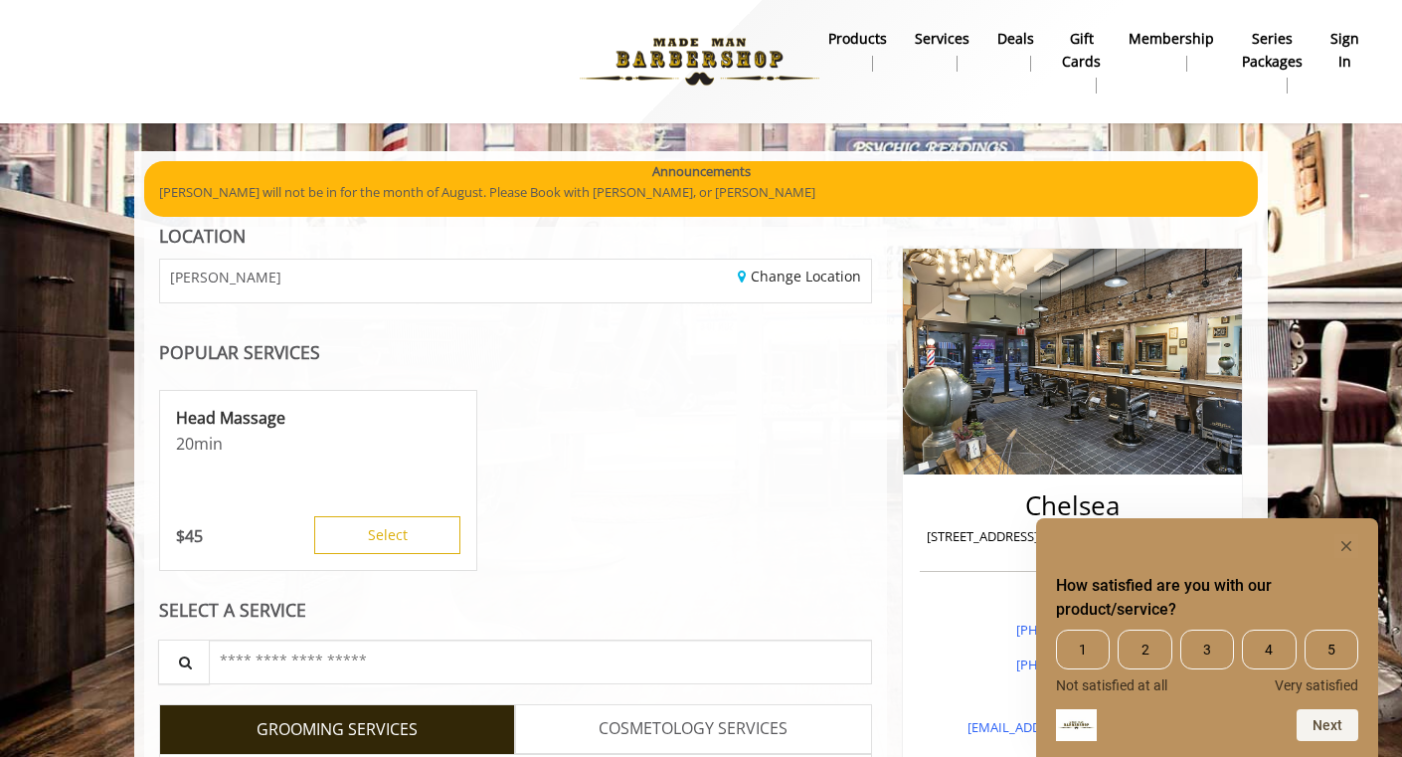
click at [339, 294] on div "[PERSON_NAME]" at bounding box center [330, 280] width 370 height 43
click at [333, 282] on div "[PERSON_NAME]" at bounding box center [330, 280] width 370 height 43
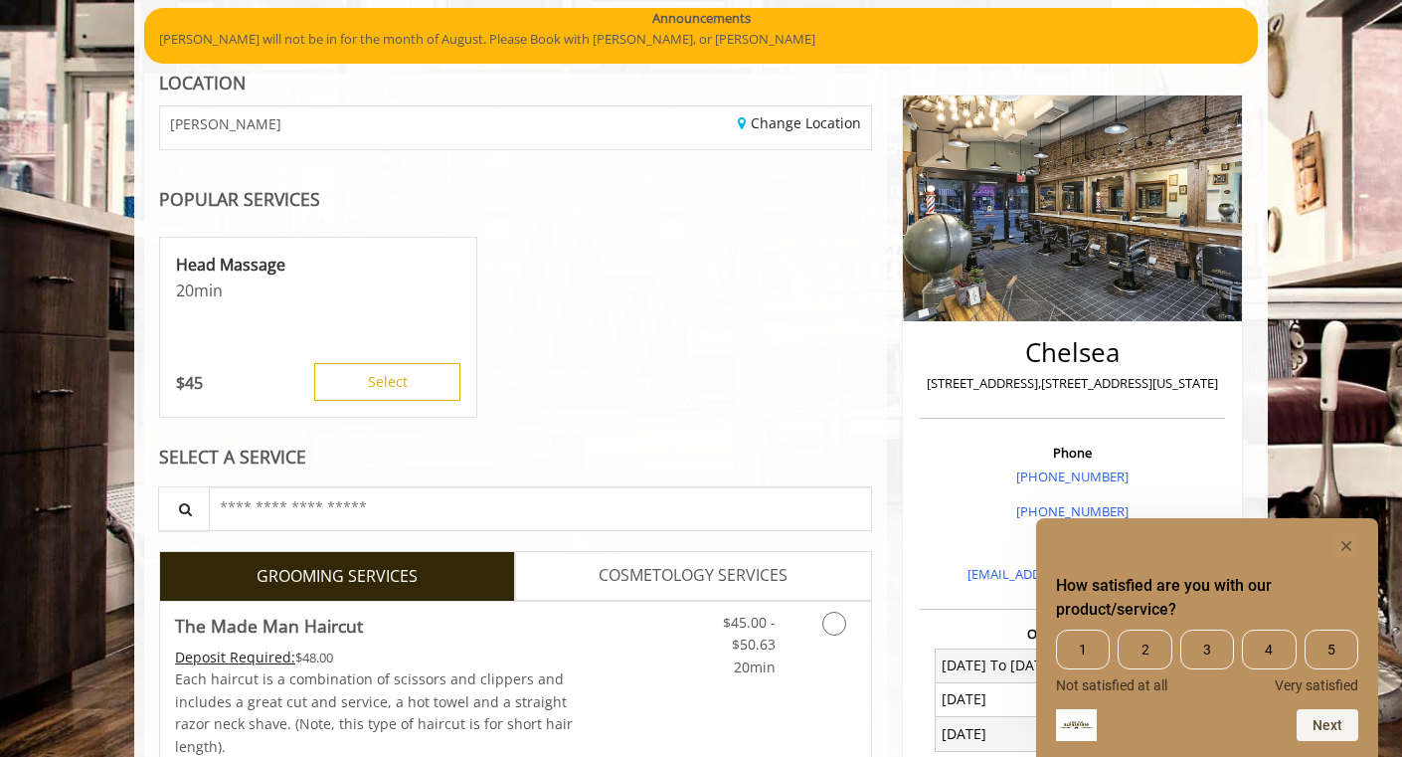
scroll to position [279, 0]
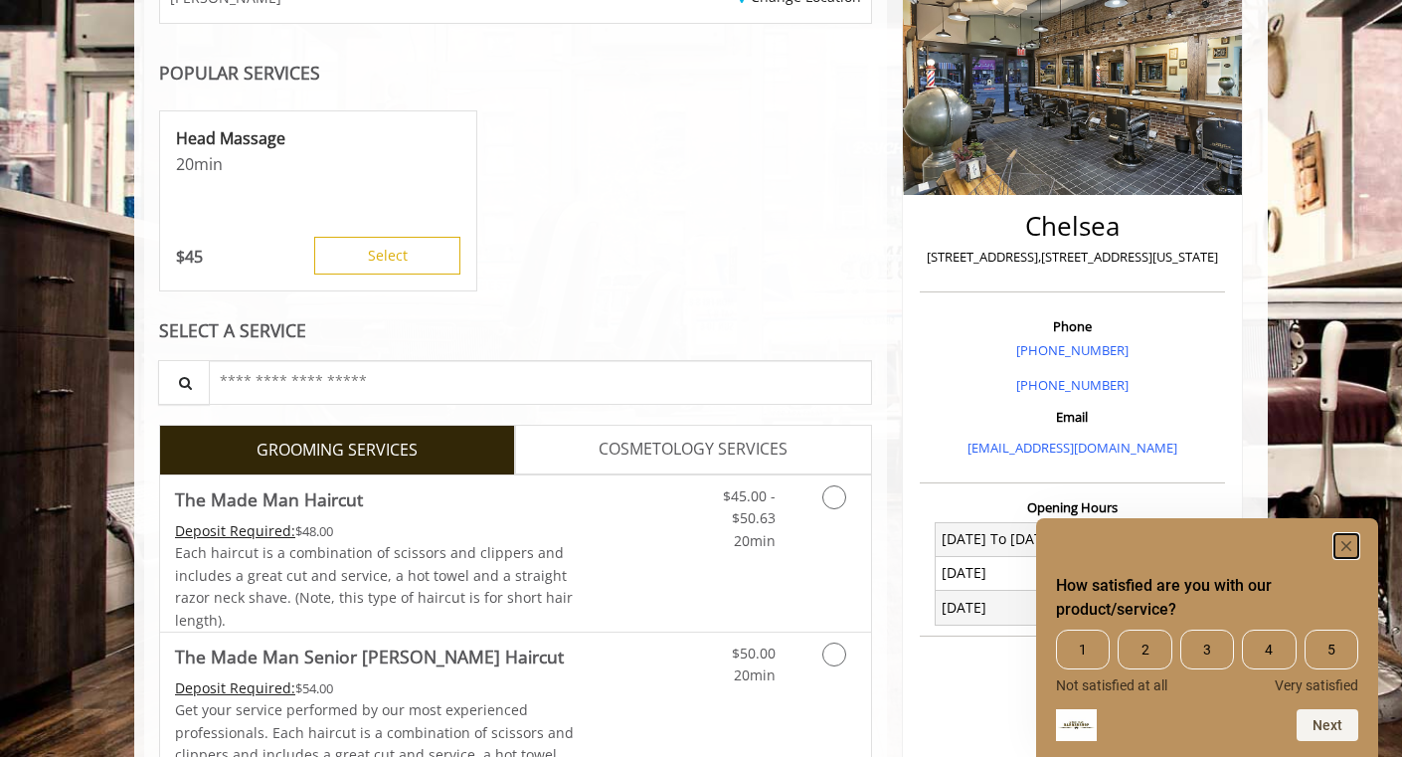
click at [1345, 542] on rect "Hide survey" at bounding box center [1346, 546] width 24 height 24
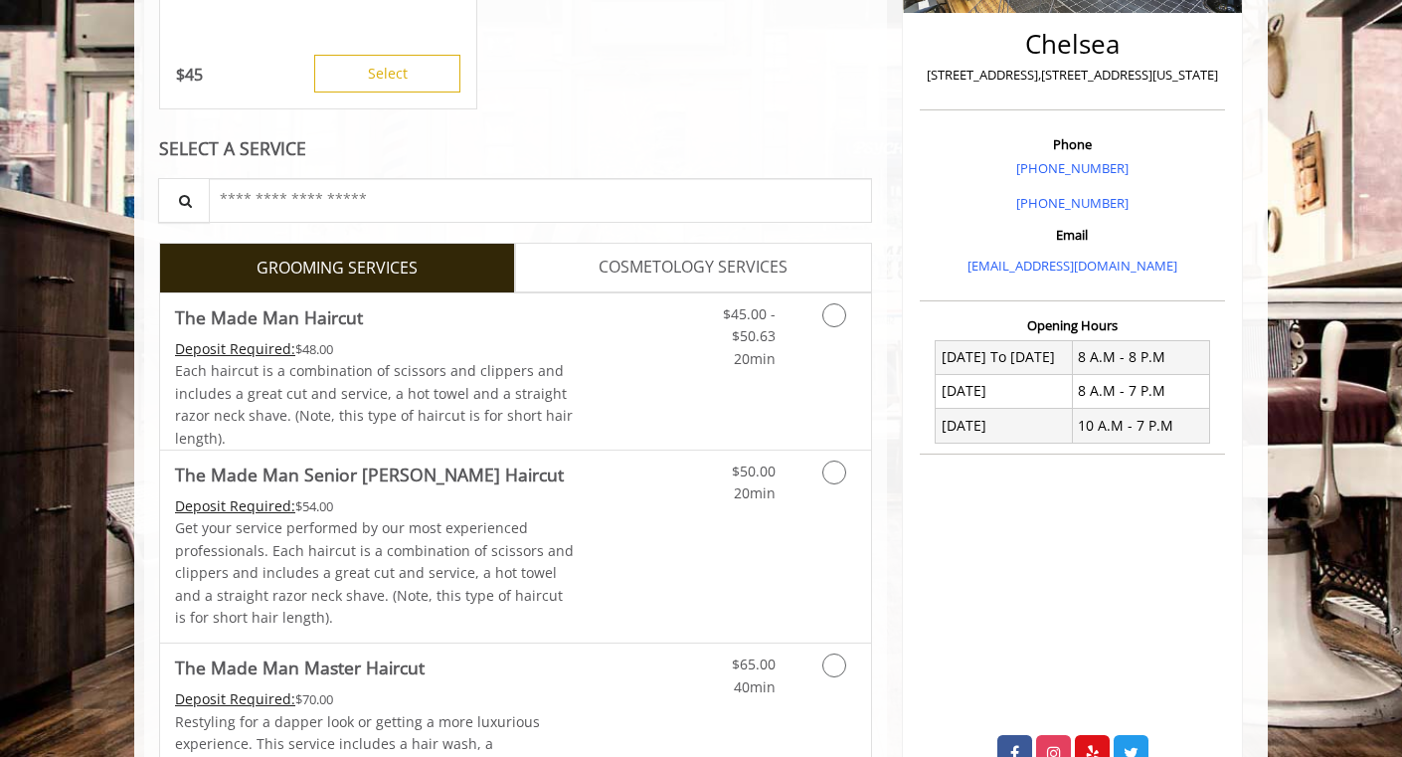
scroll to position [479, 0]
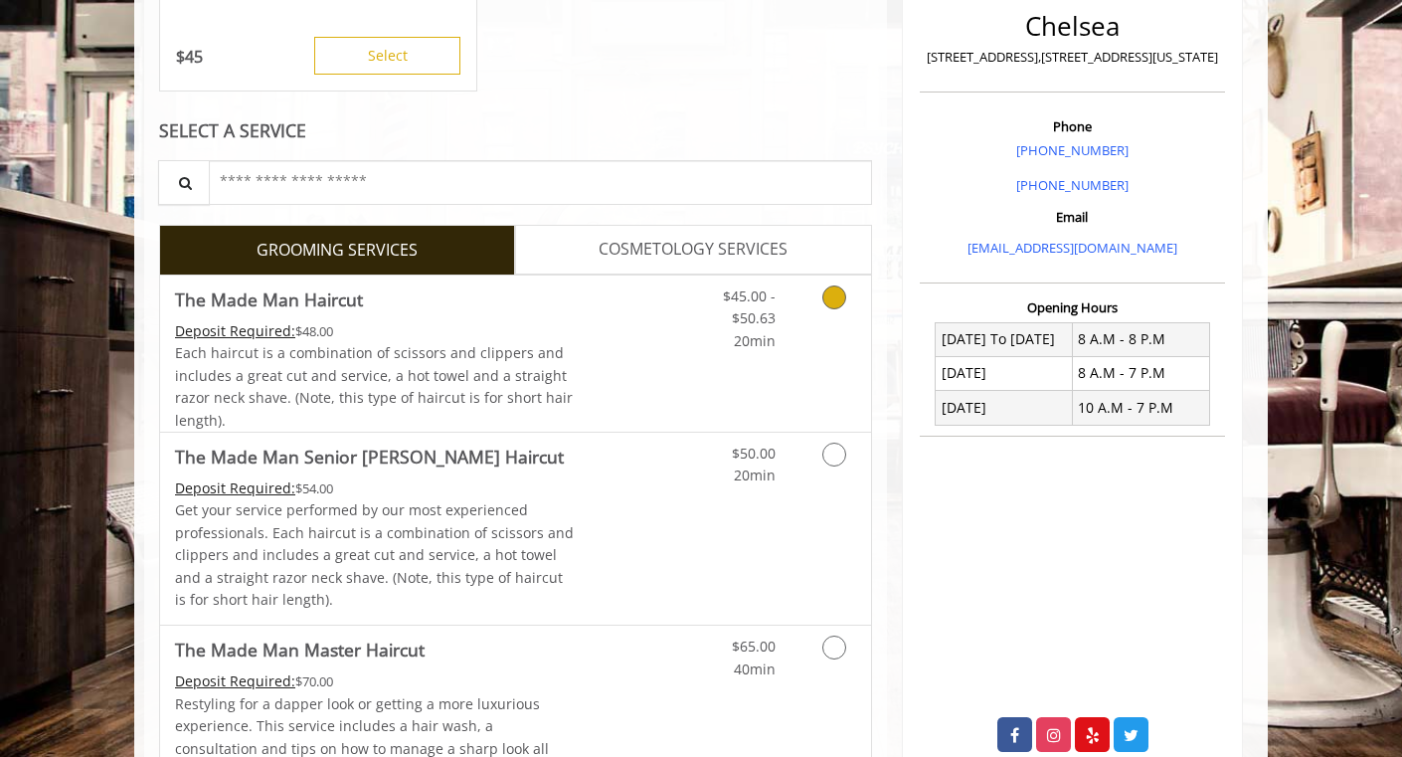
click at [277, 295] on Haircut "The Made Man Haircut" at bounding box center [269, 299] width 188 height 28
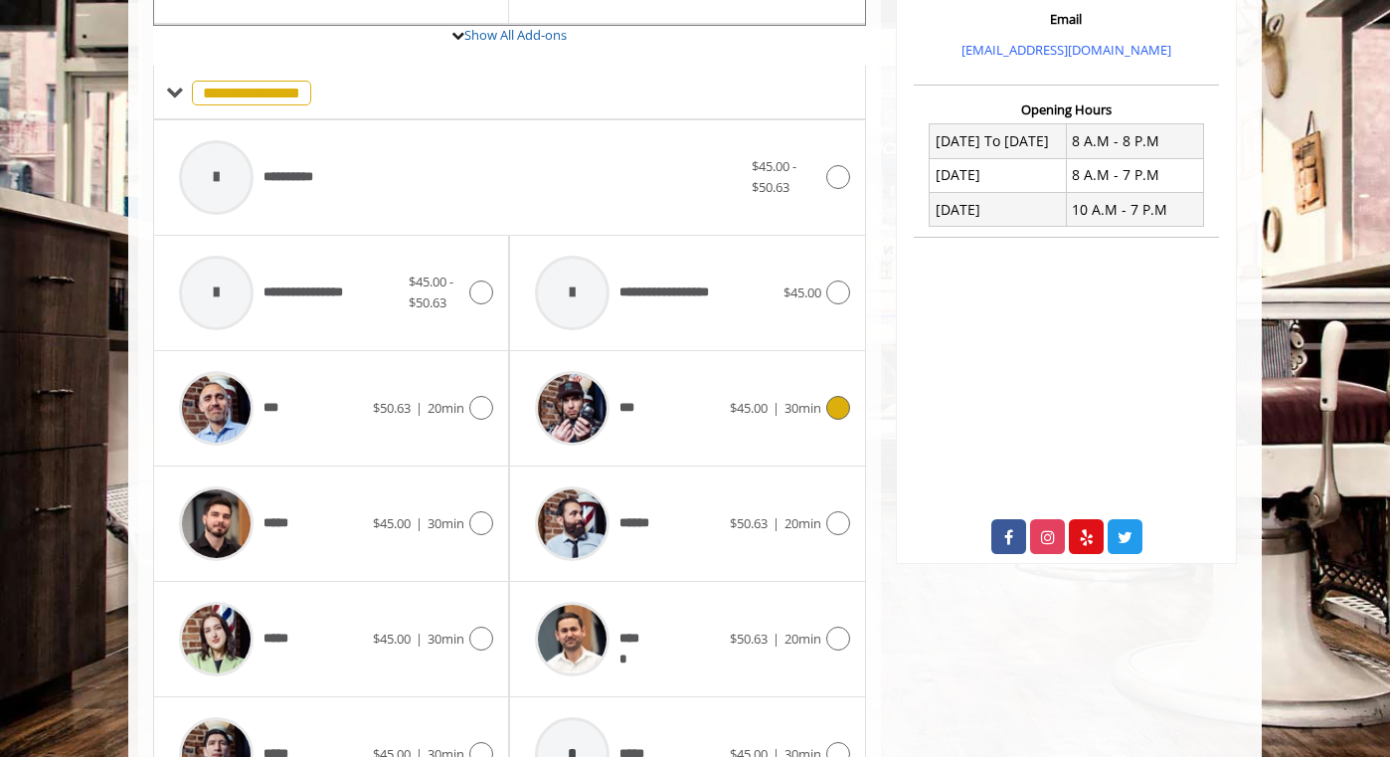
scroll to position [680, 0]
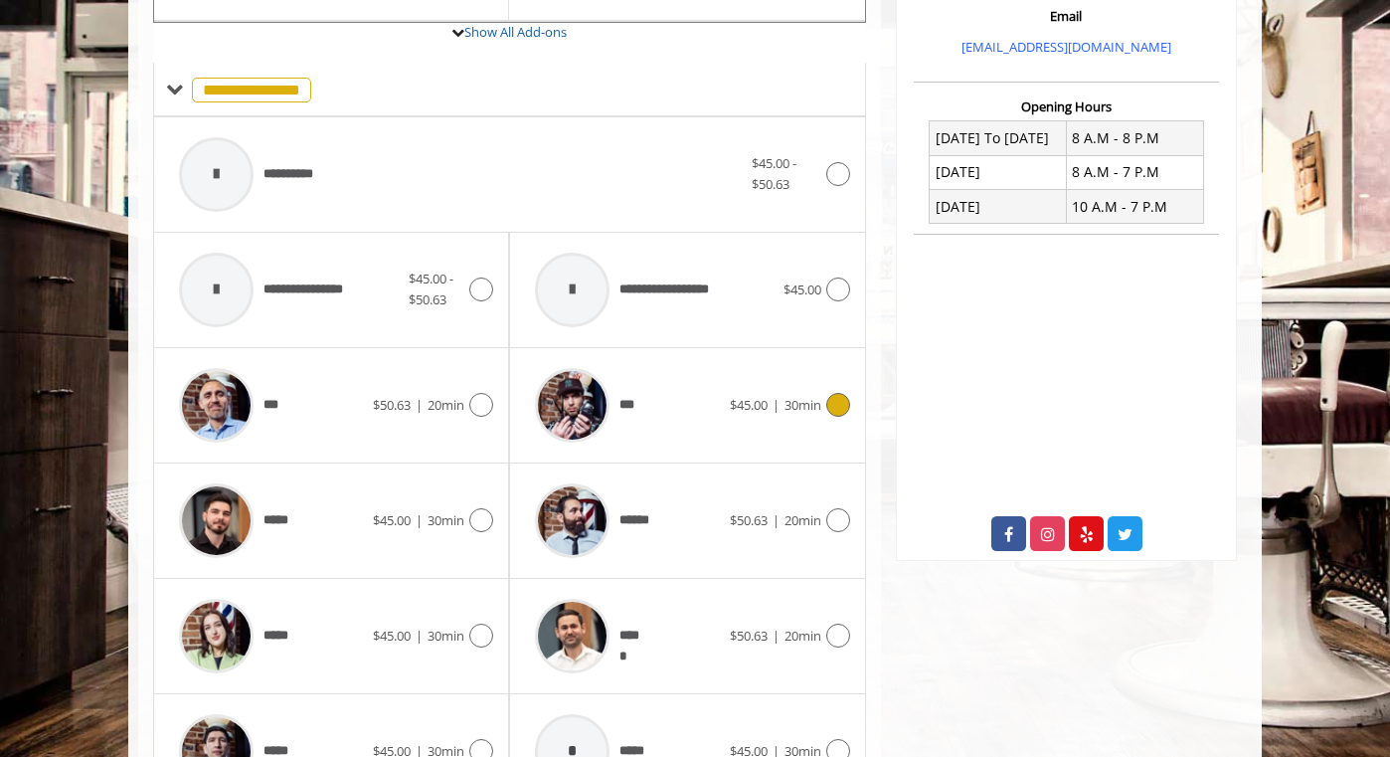
click at [838, 406] on icon at bounding box center [838, 405] width 24 height 24
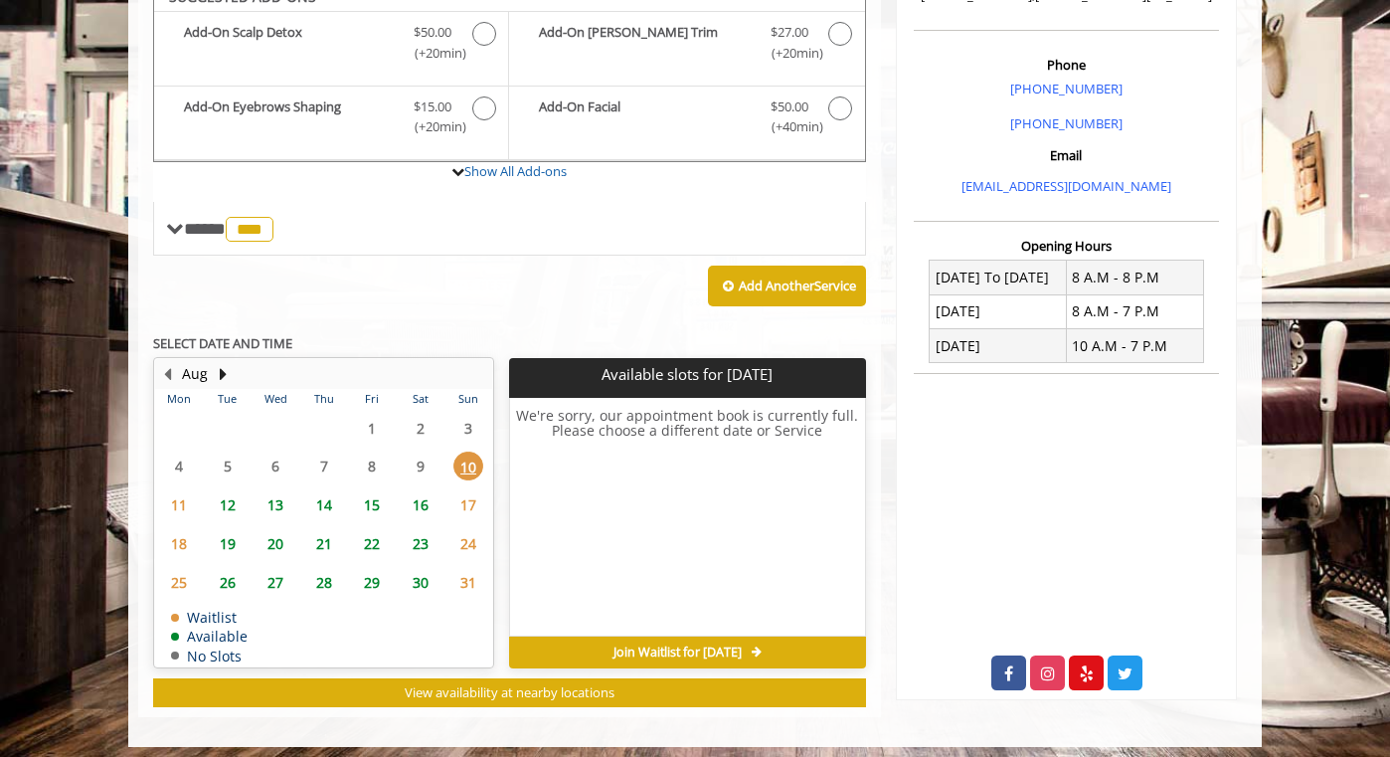
scroll to position [549, 0]
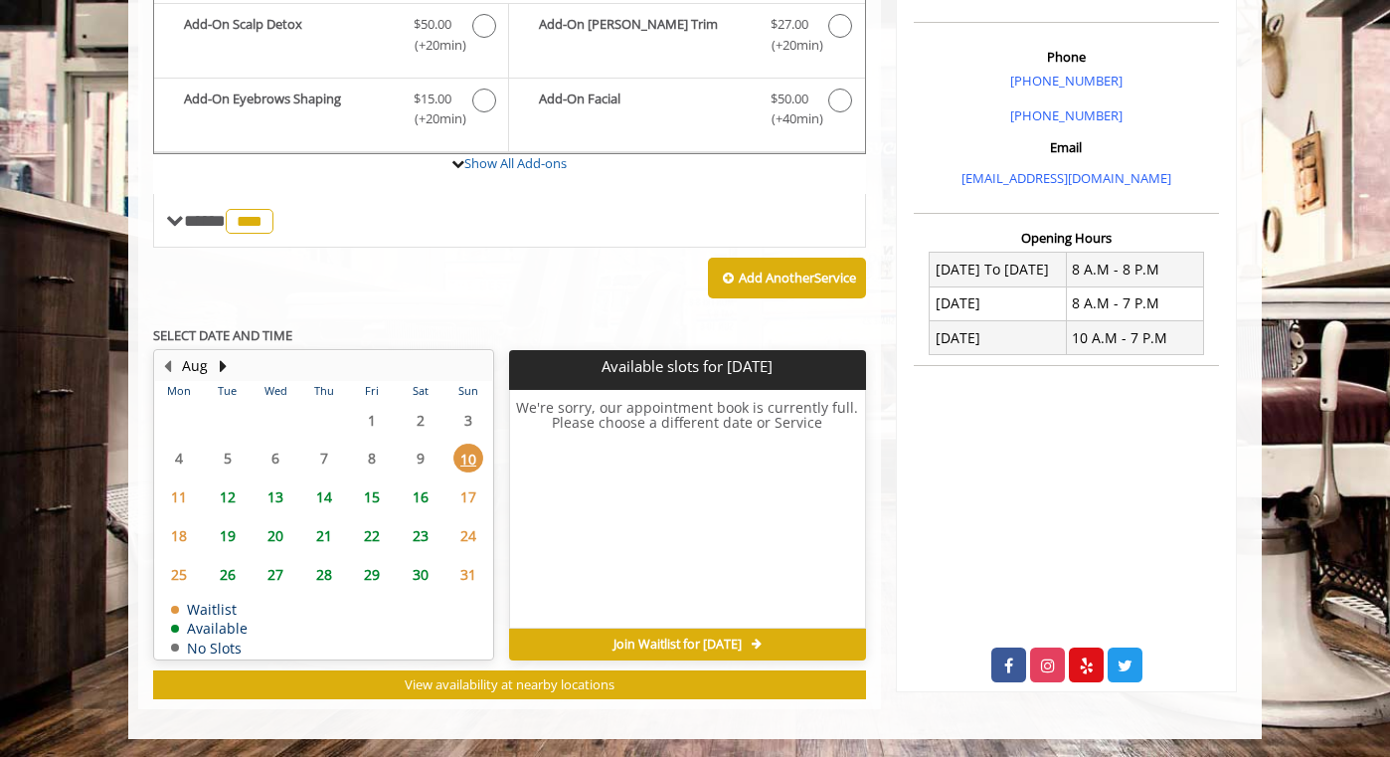
click at [279, 496] on span "13" at bounding box center [275, 496] width 30 height 29
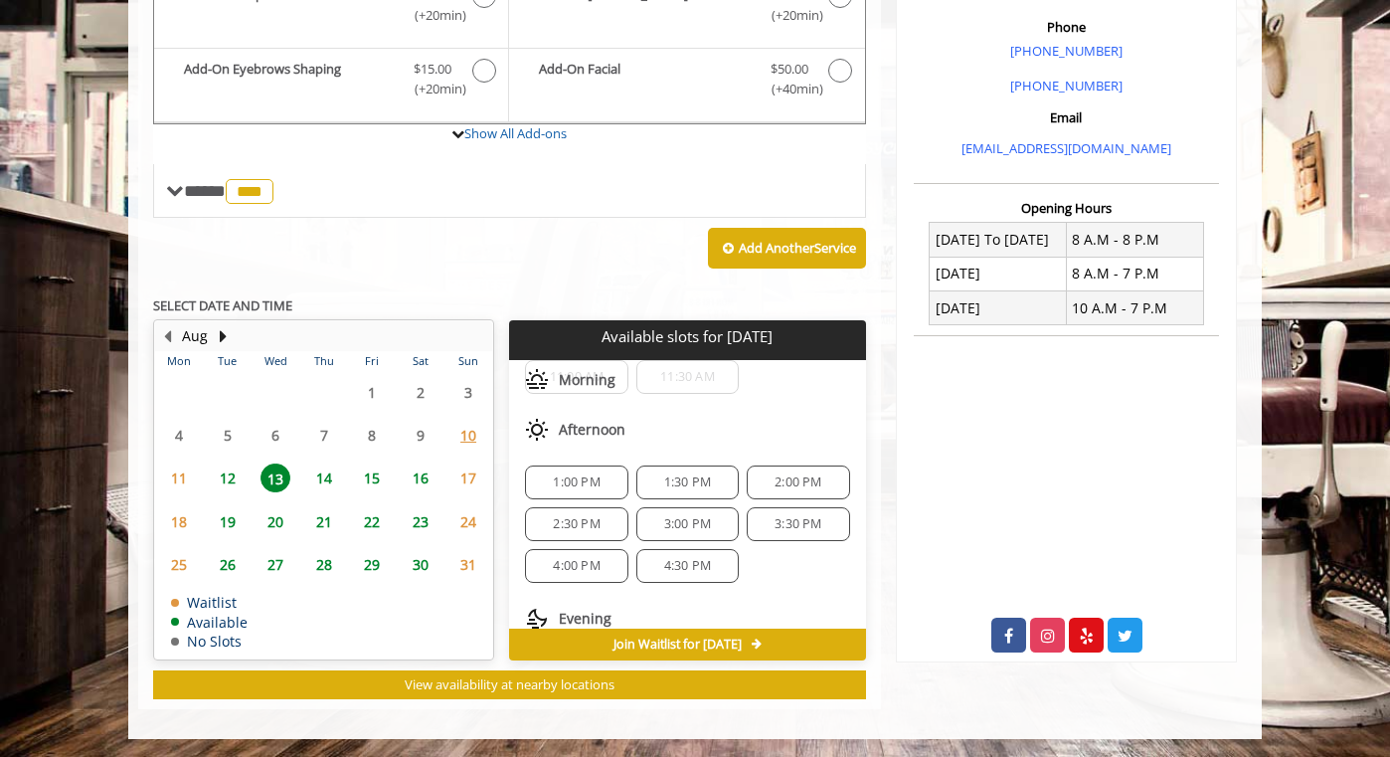
scroll to position [144, 0]
click at [676, 561] on span "4:30 PM" at bounding box center [687, 561] width 47 height 16
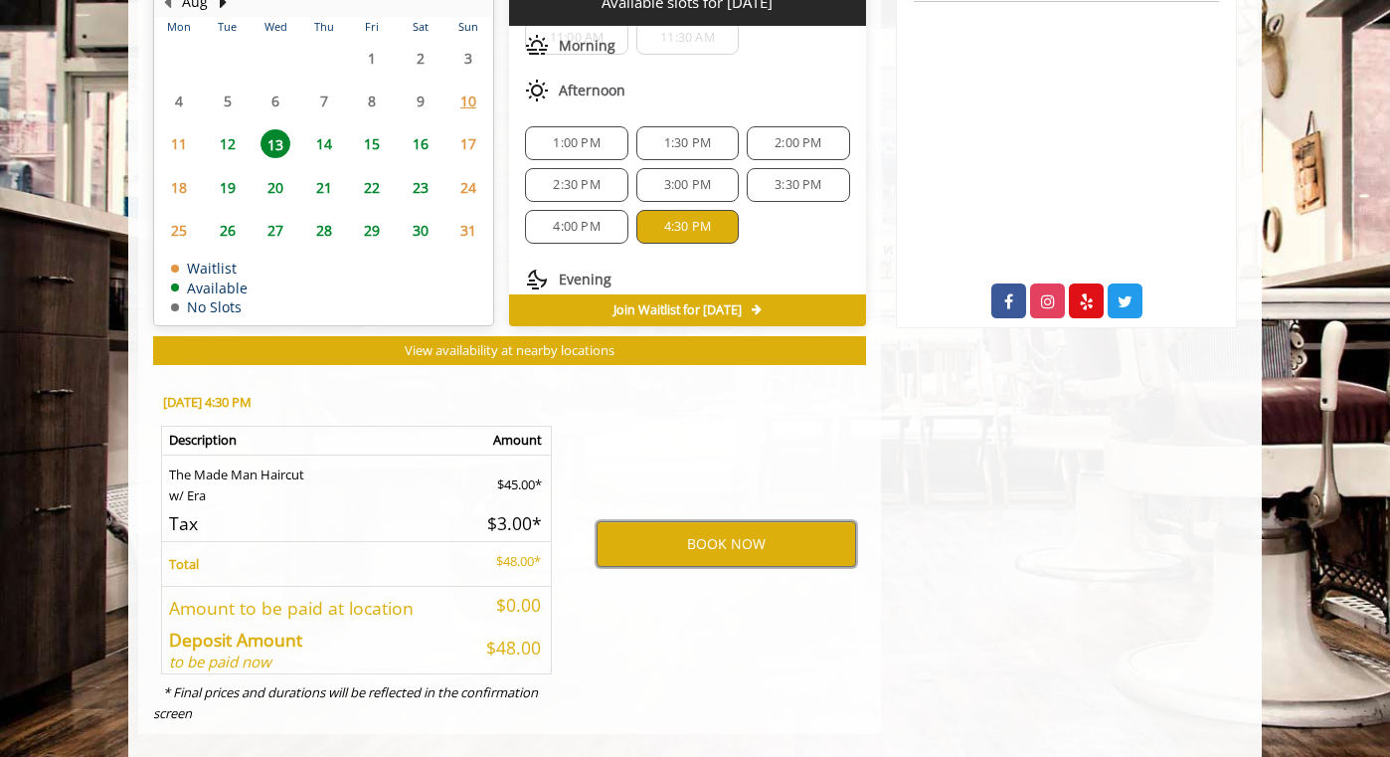
scroll to position [938, 0]
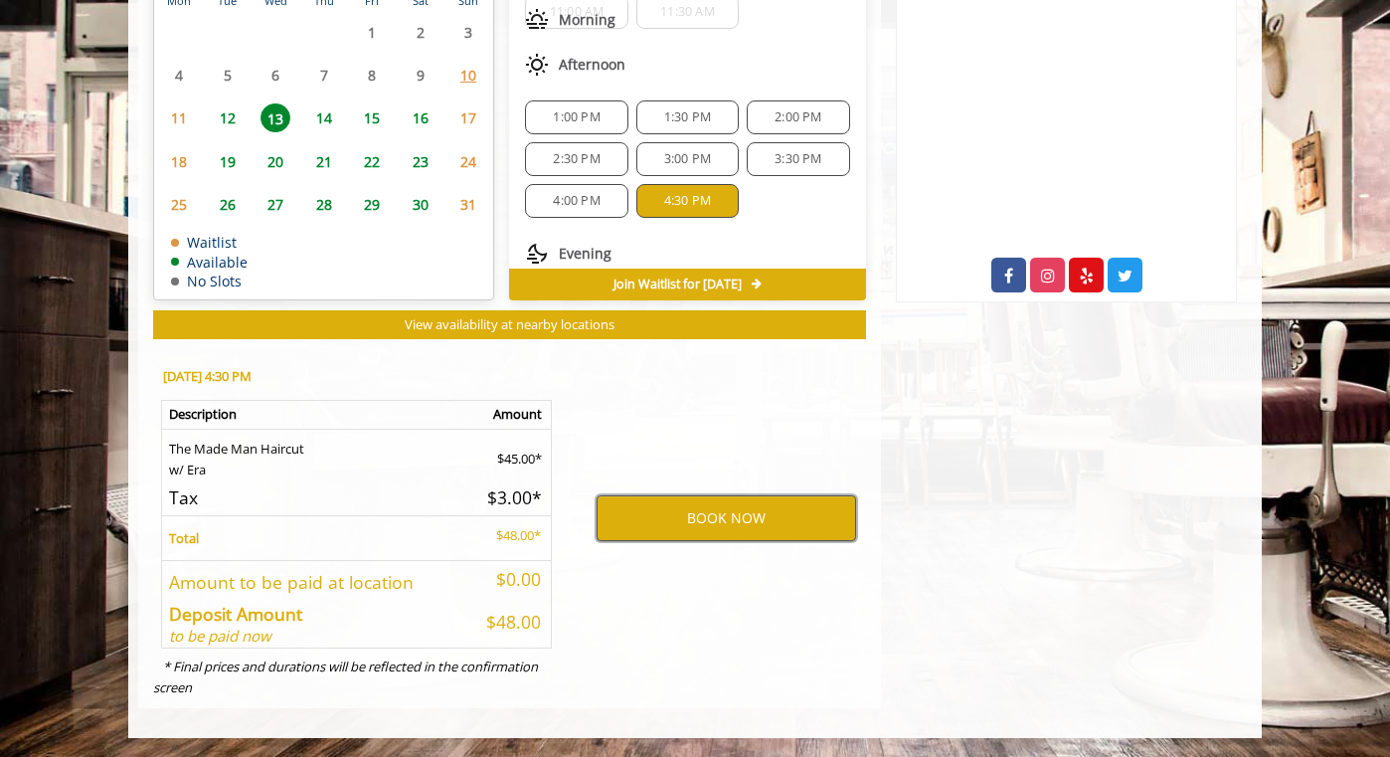
click at [655, 522] on button "BOOK NOW" at bounding box center [725, 518] width 259 height 46
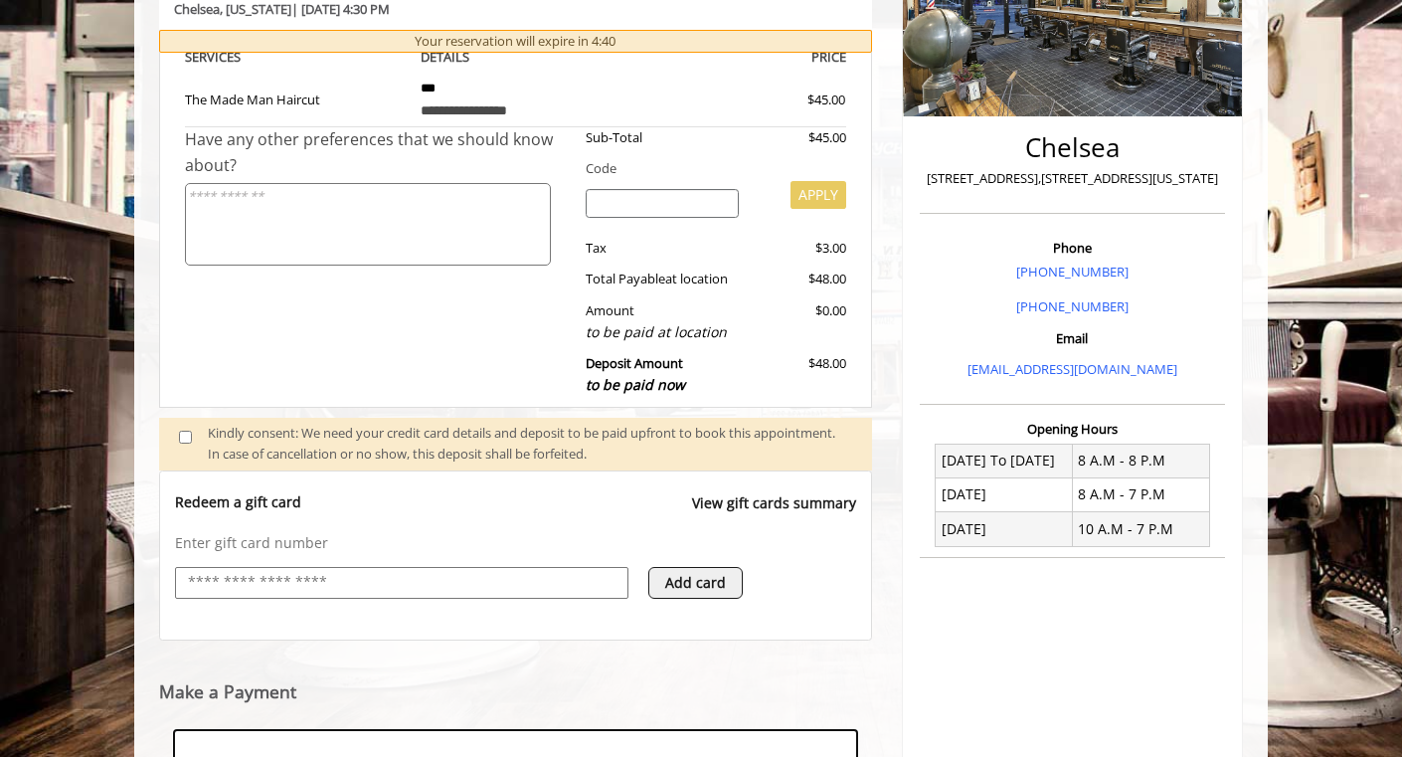
scroll to position [480, 0]
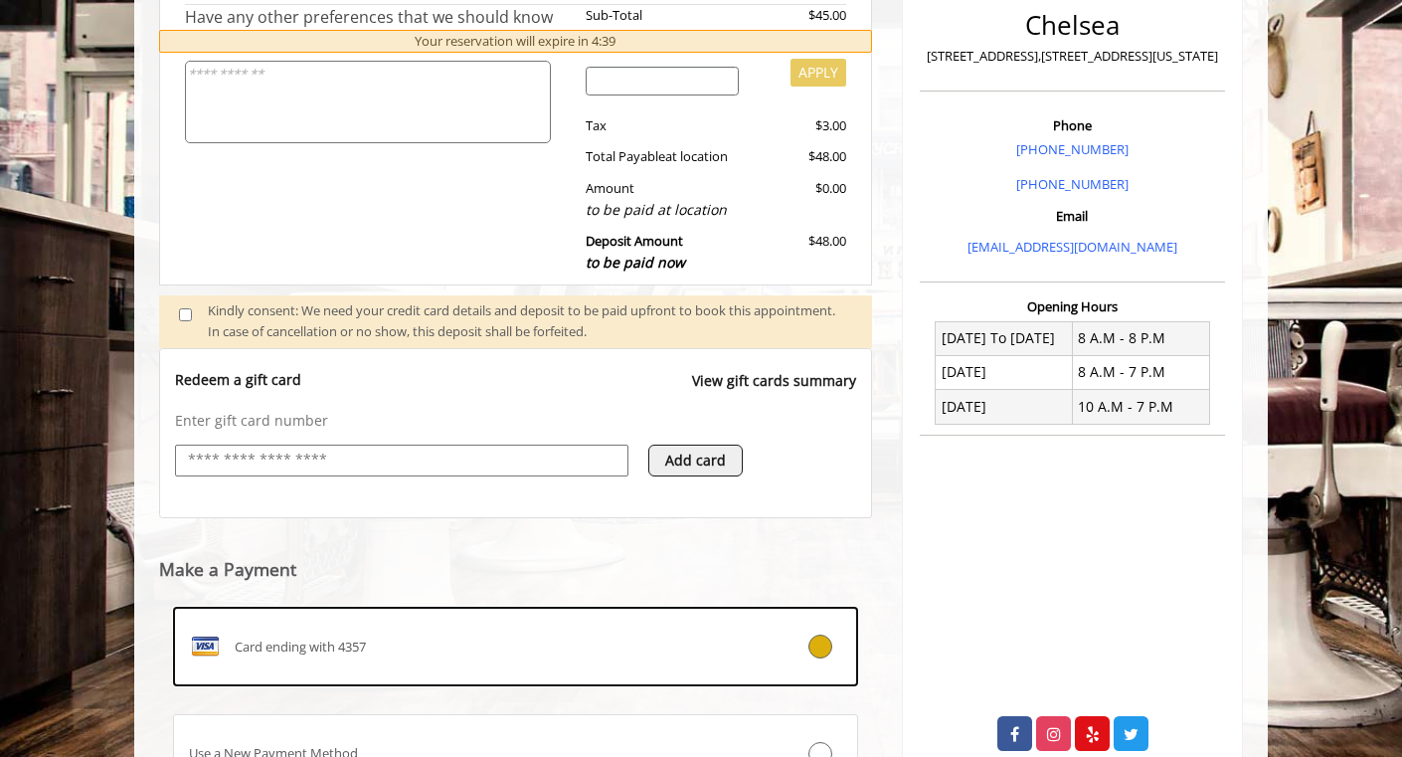
click at [347, 458] on input "text" at bounding box center [401, 460] width 431 height 24
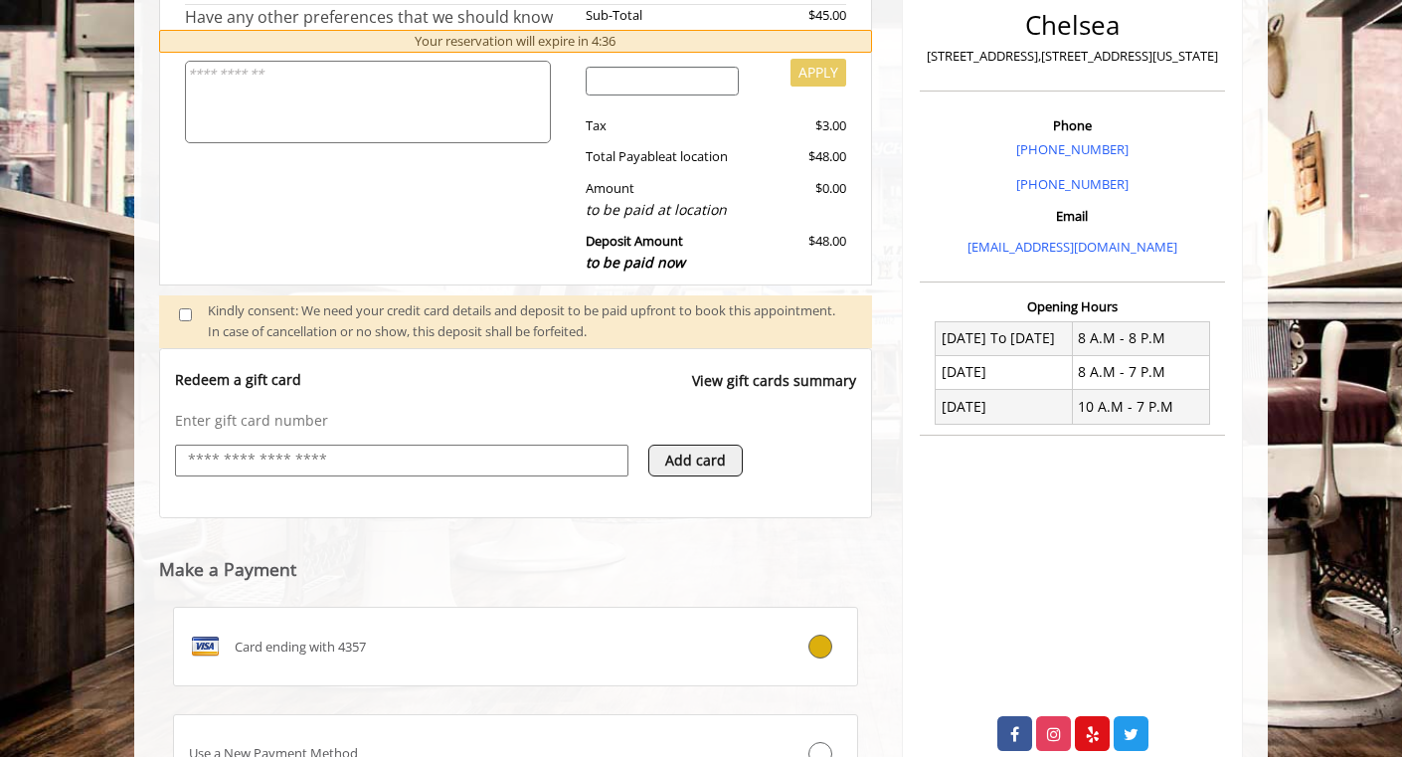
type input "**********"
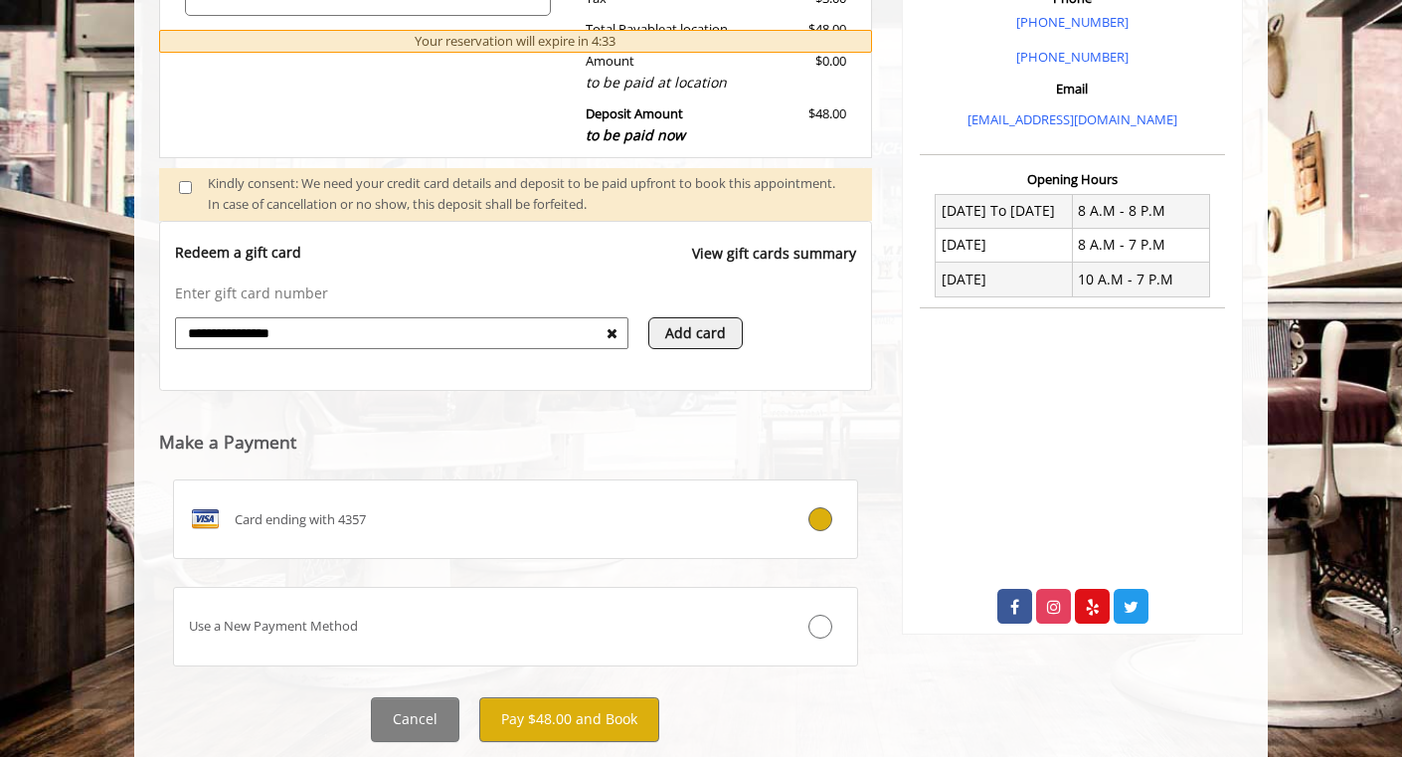
scroll to position [614, 0]
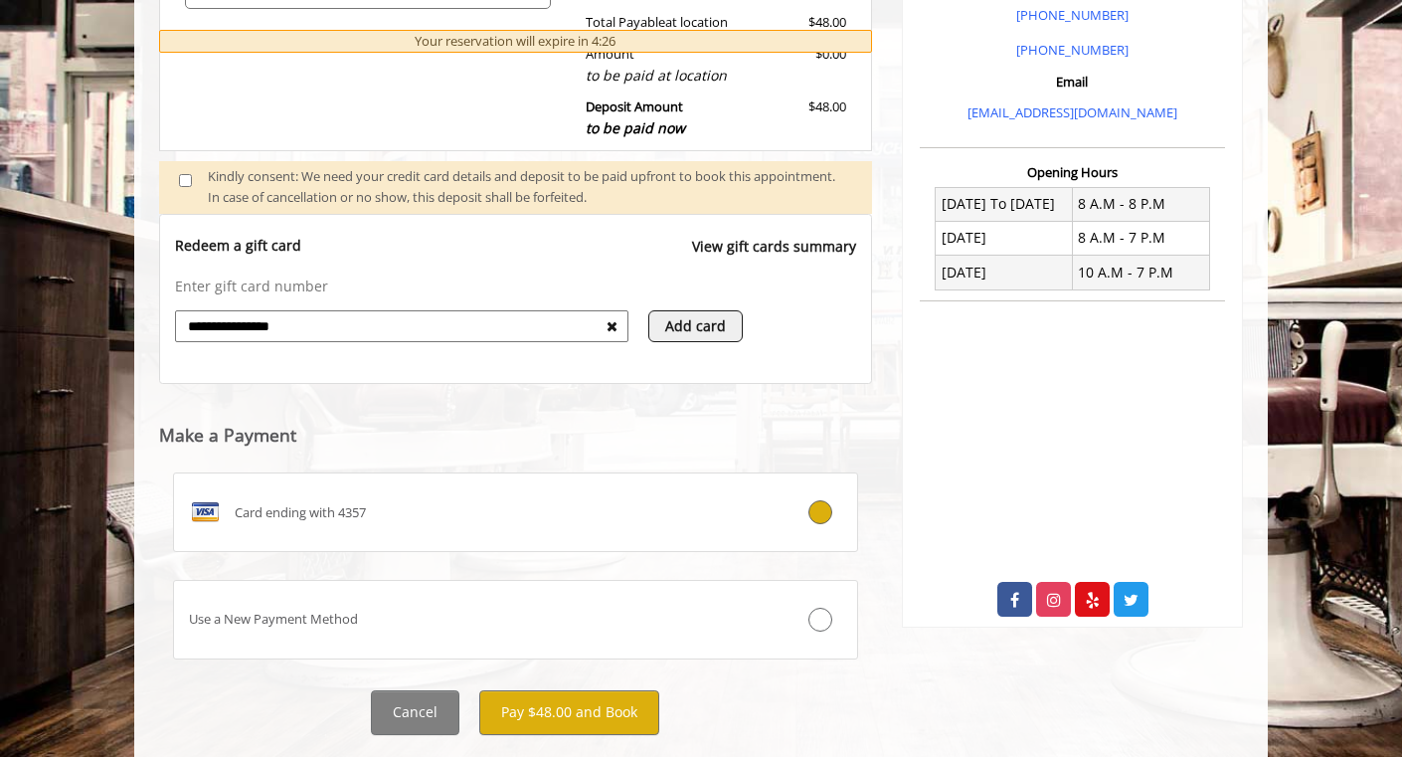
click at [590, 323] on input "**********" at bounding box center [396, 326] width 421 height 24
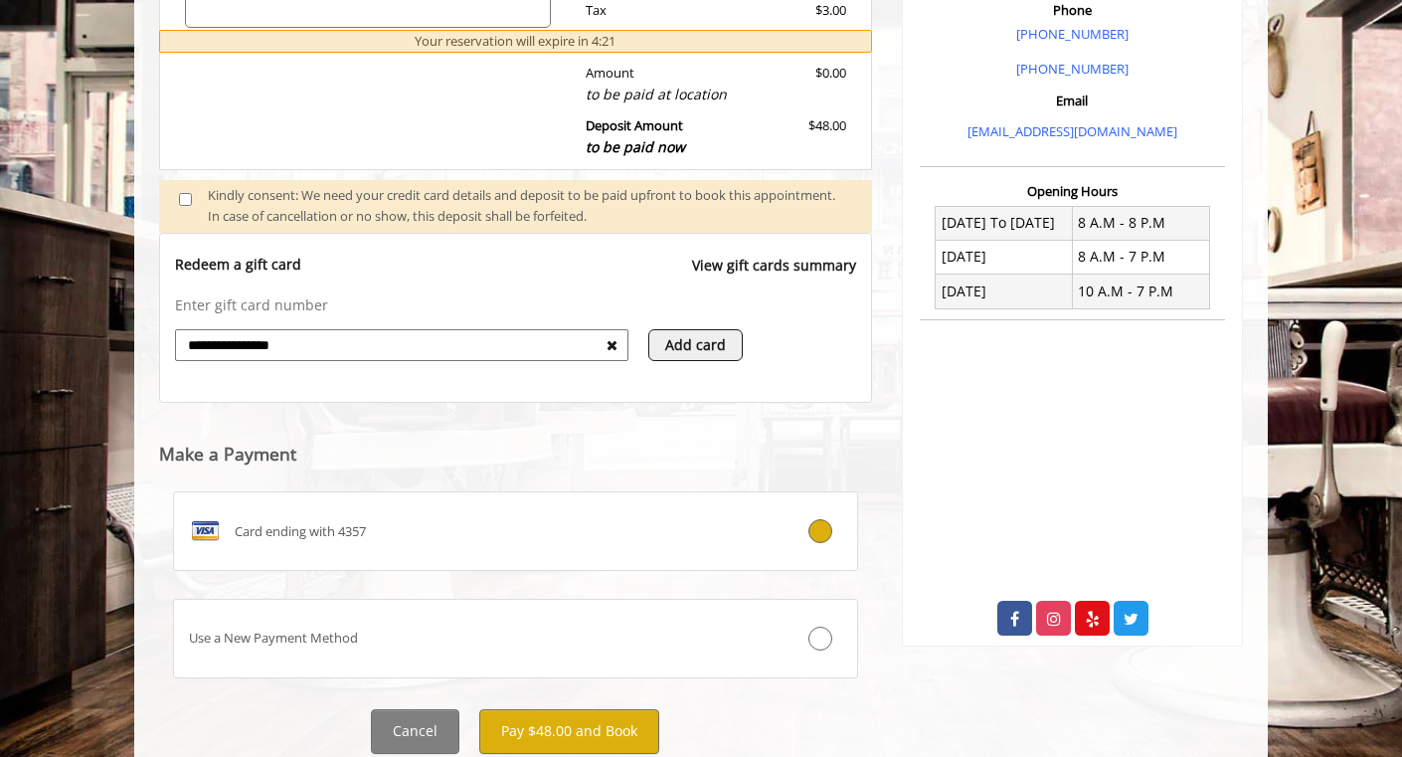
scroll to position [662, 0]
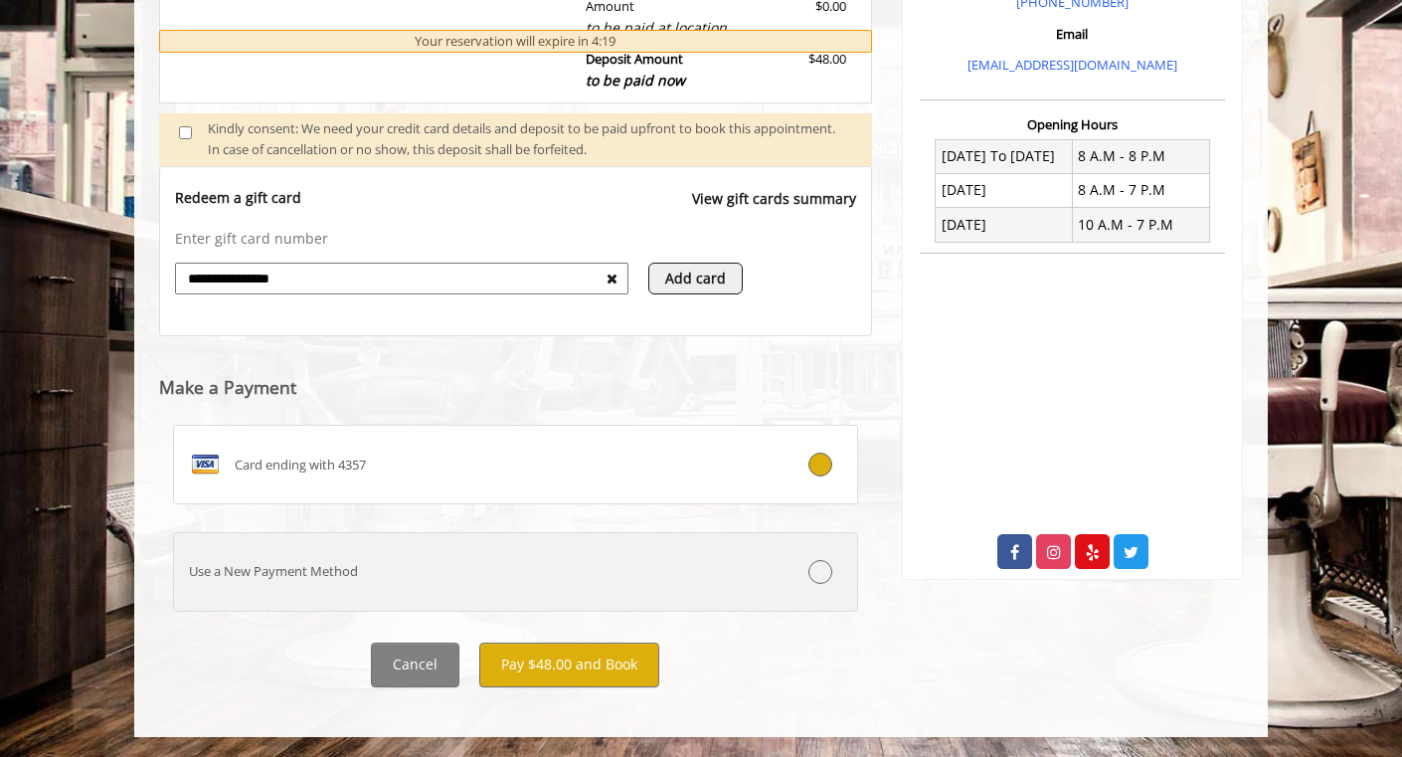
click at [814, 573] on icon at bounding box center [820, 572] width 24 height 24
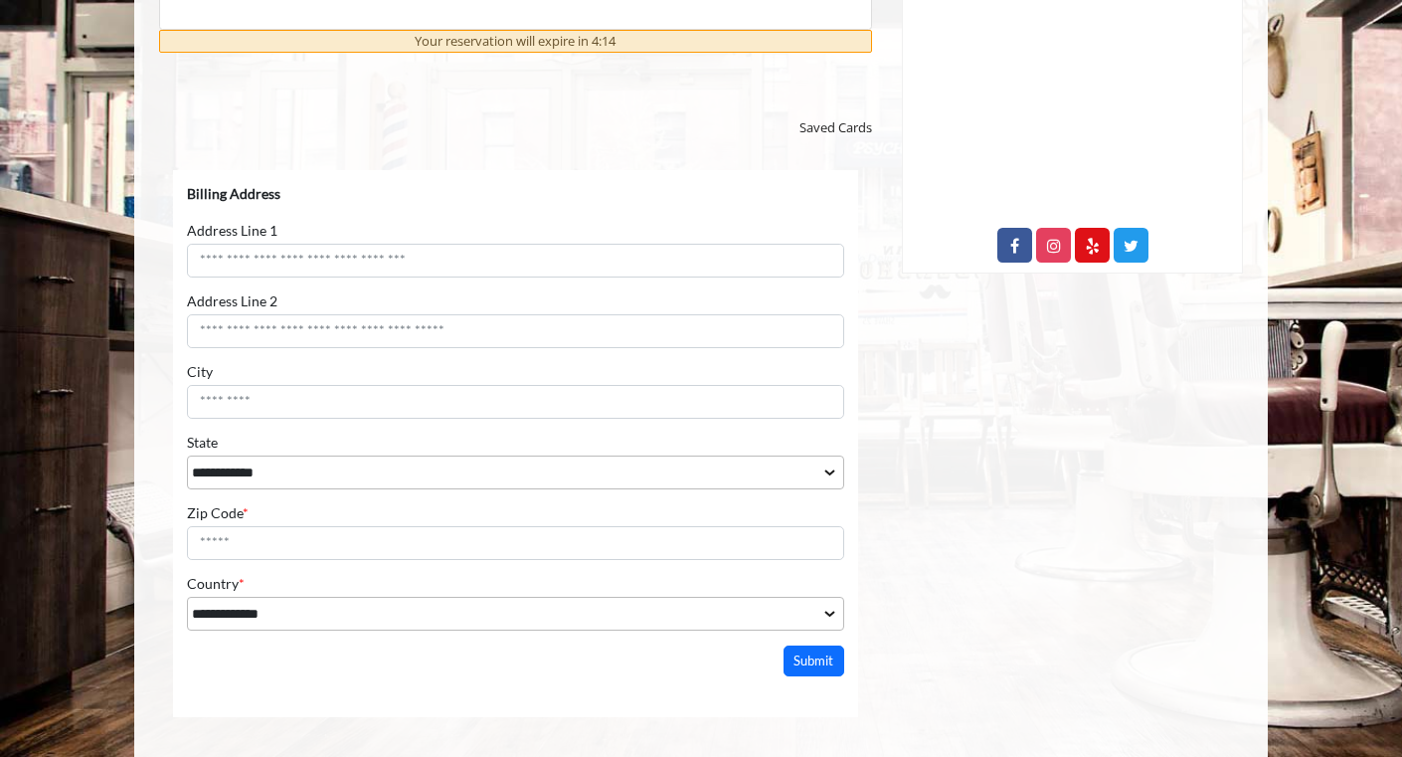
scroll to position [938, 0]
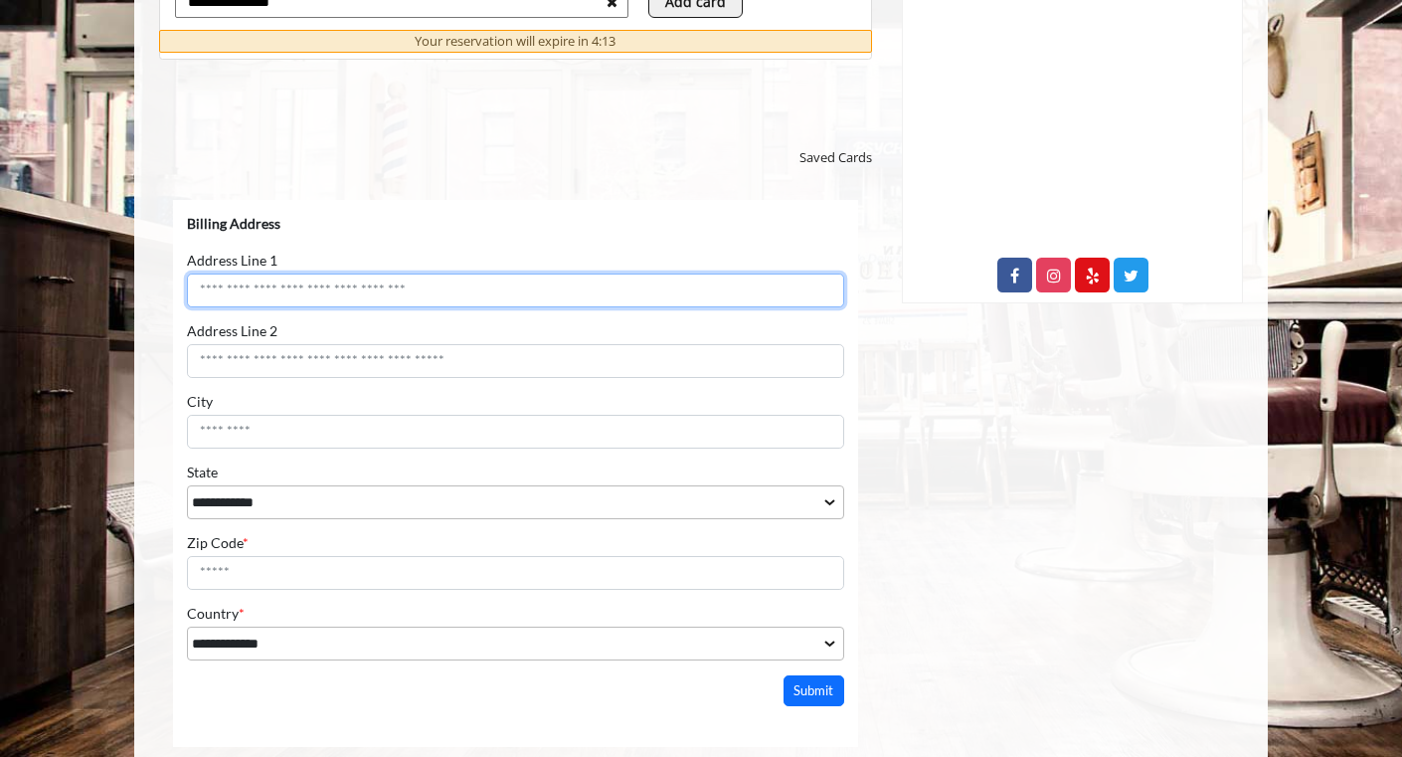
click at [402, 287] on input "Address Line 1" at bounding box center [515, 289] width 657 height 34
click at [399, 285] on input "Address Line 1" at bounding box center [515, 289] width 657 height 34
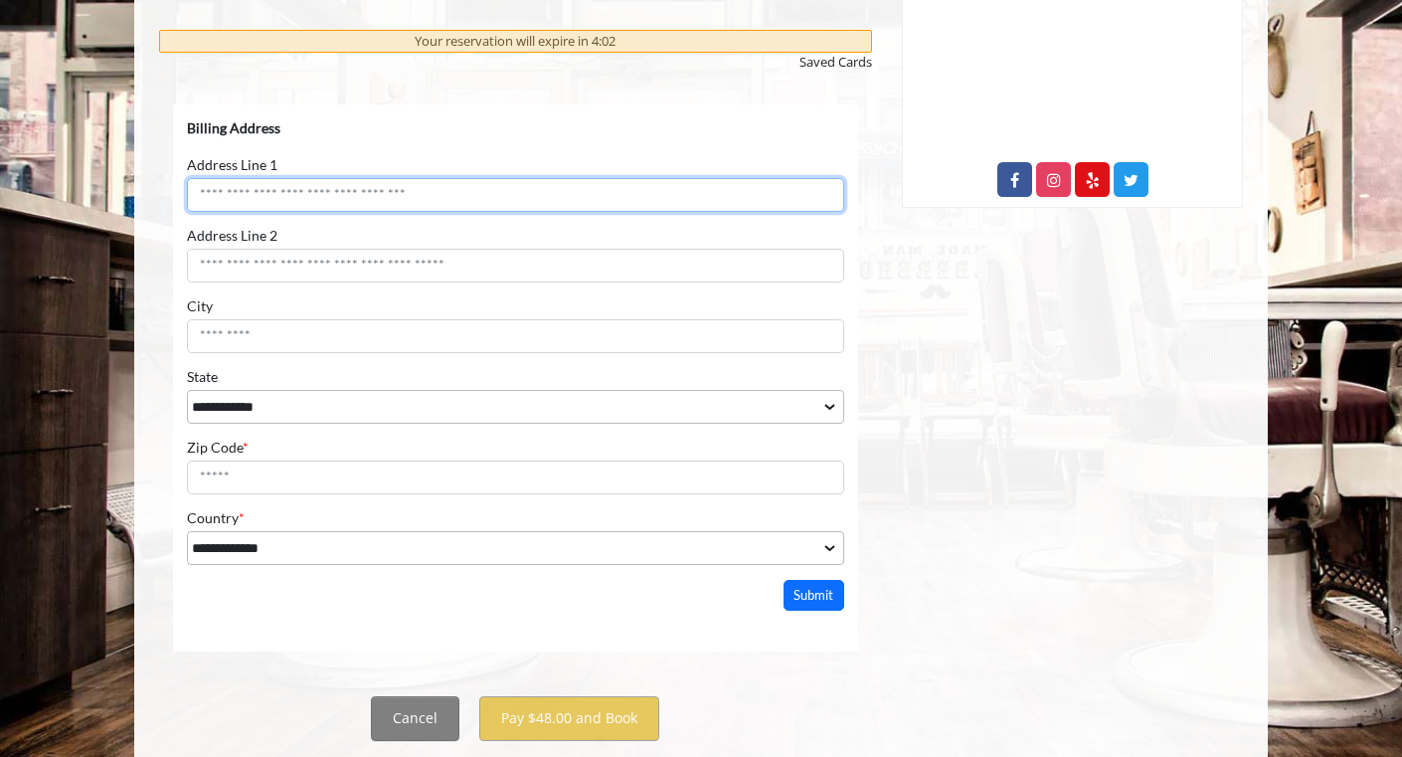
scroll to position [1088, 0]
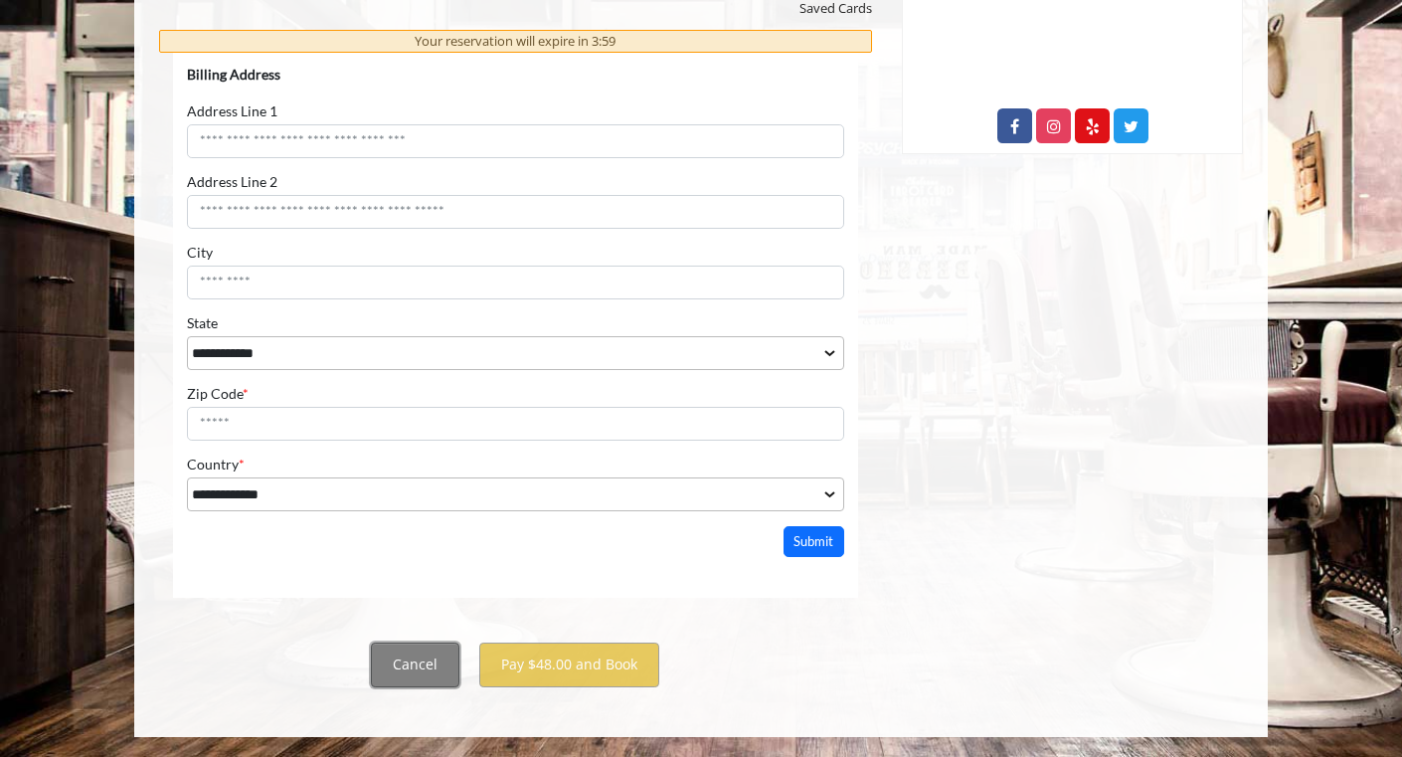
click at [420, 658] on button "Cancel" at bounding box center [415, 664] width 88 height 45
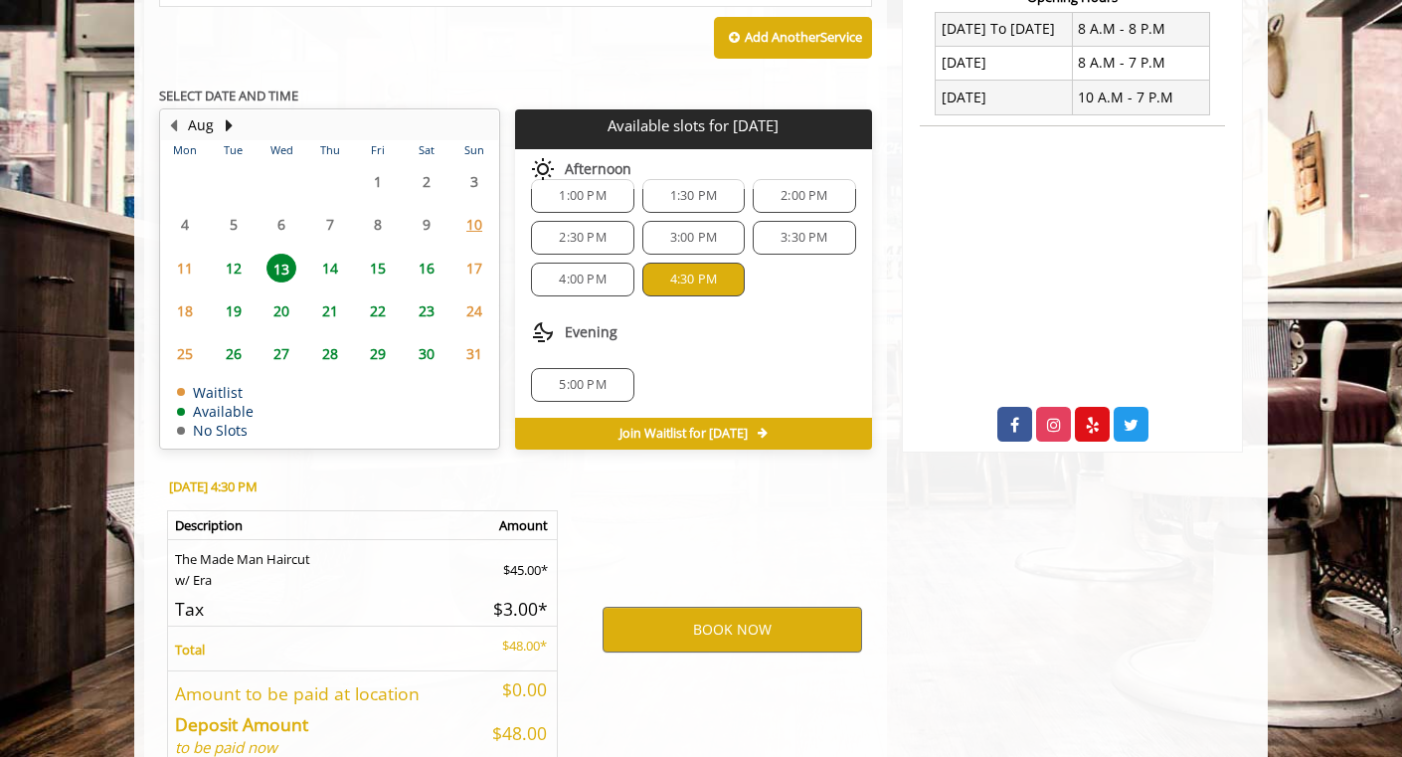
scroll to position [900, 0]
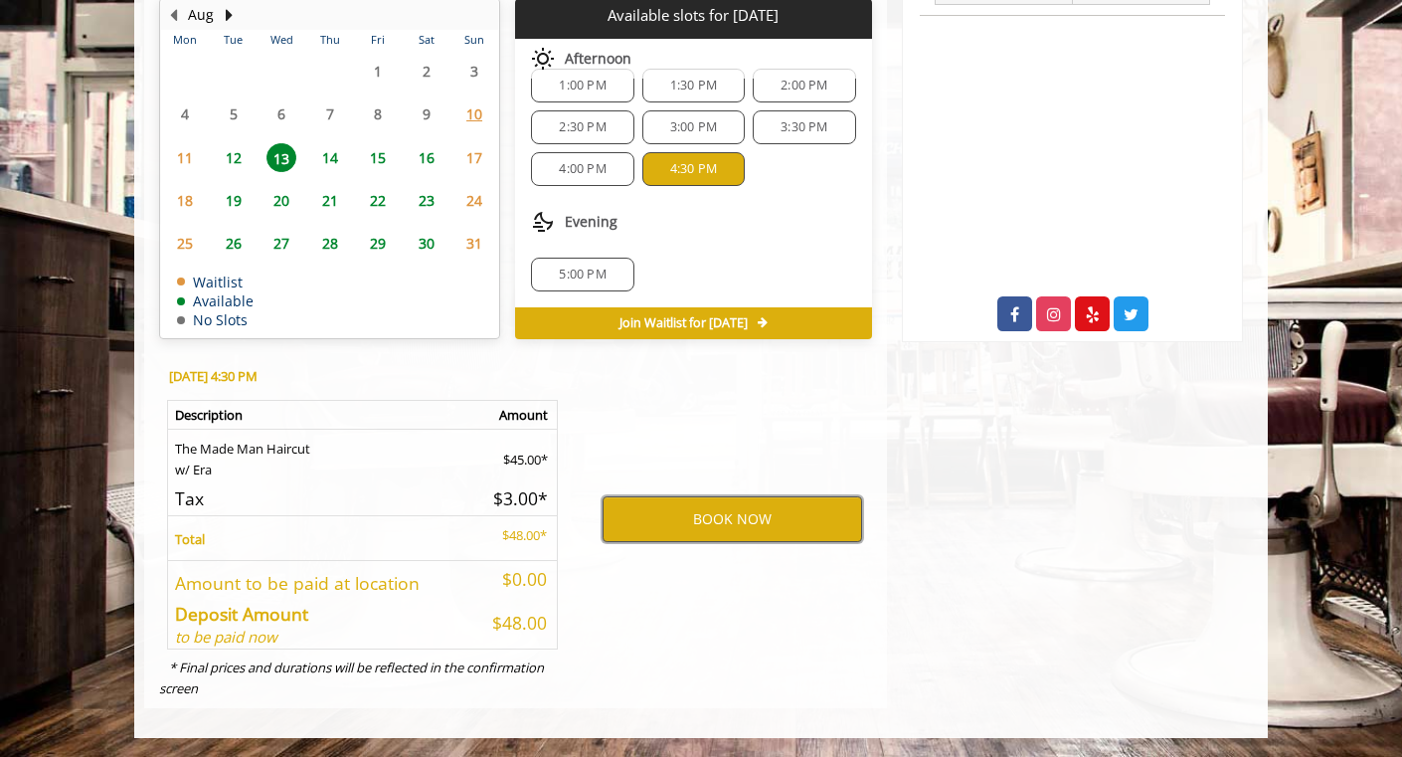
click at [663, 508] on button "BOOK NOW" at bounding box center [731, 519] width 259 height 46
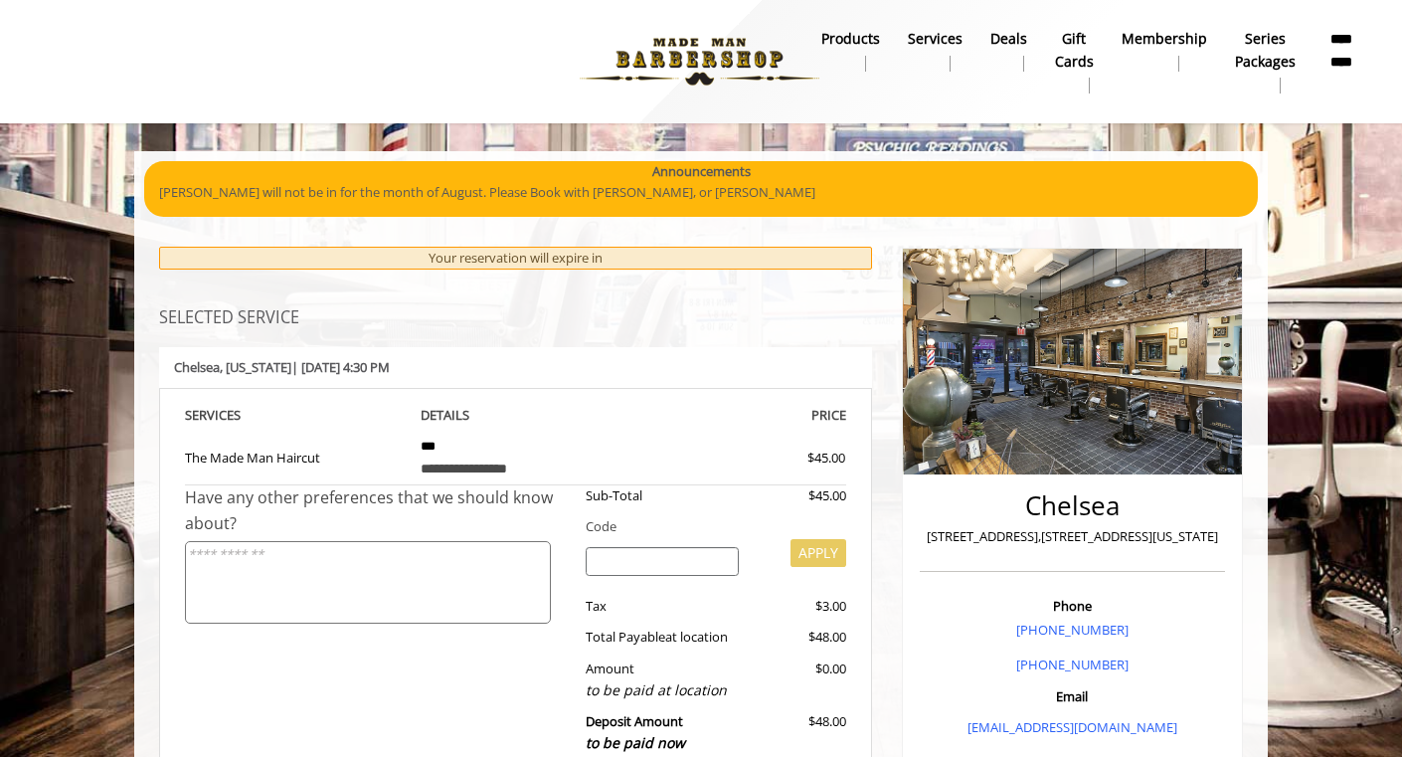
scroll to position [0, 0]
select select "***"
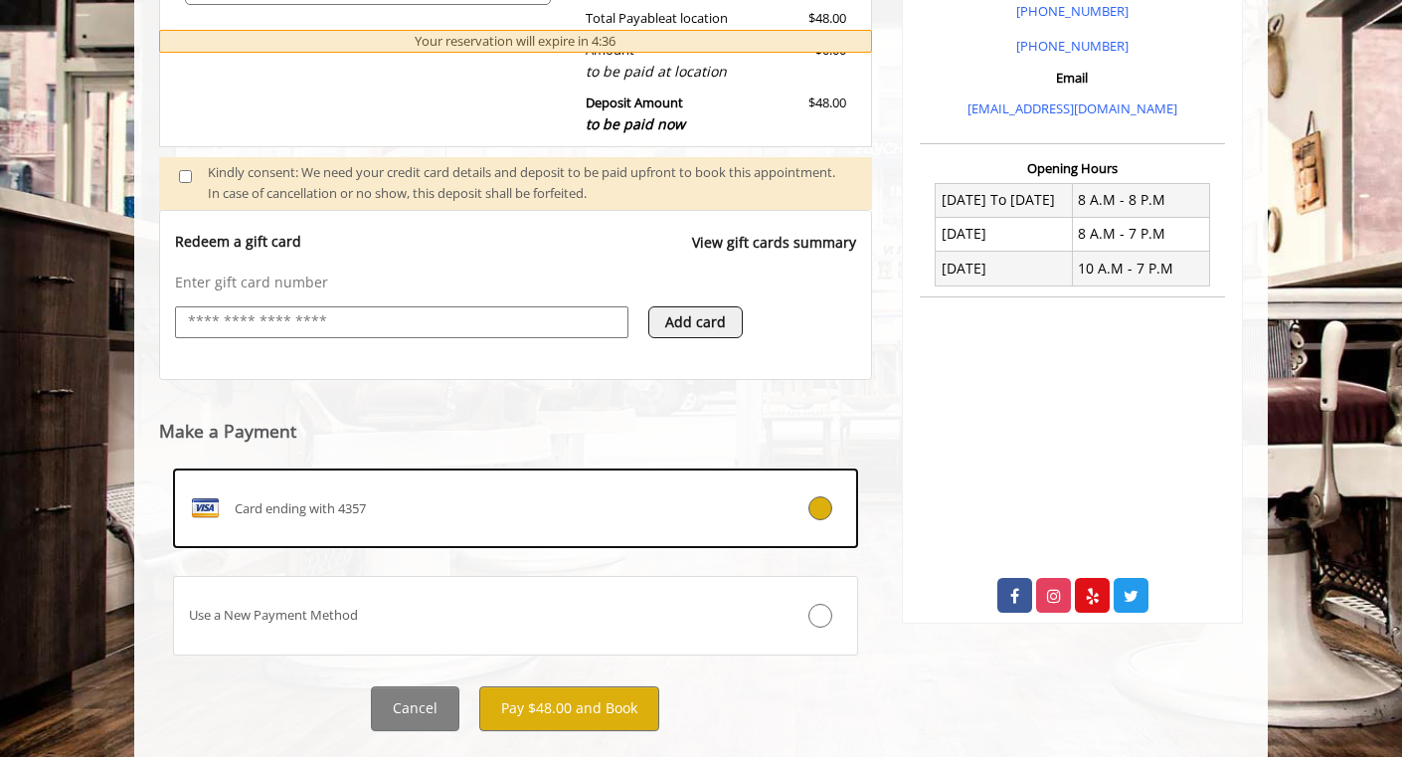
scroll to position [662, 0]
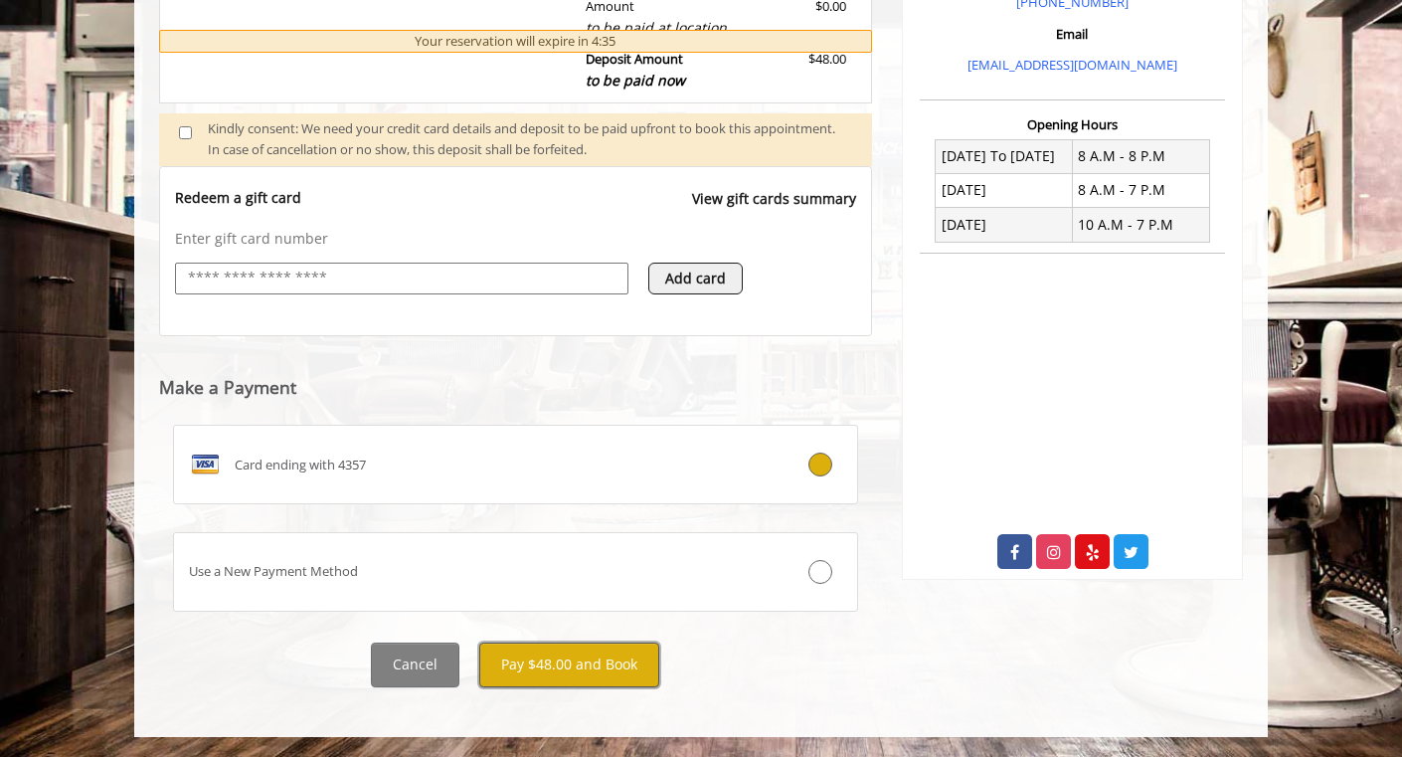
click at [531, 664] on button "Pay $48.00 and Book" at bounding box center [569, 664] width 180 height 45
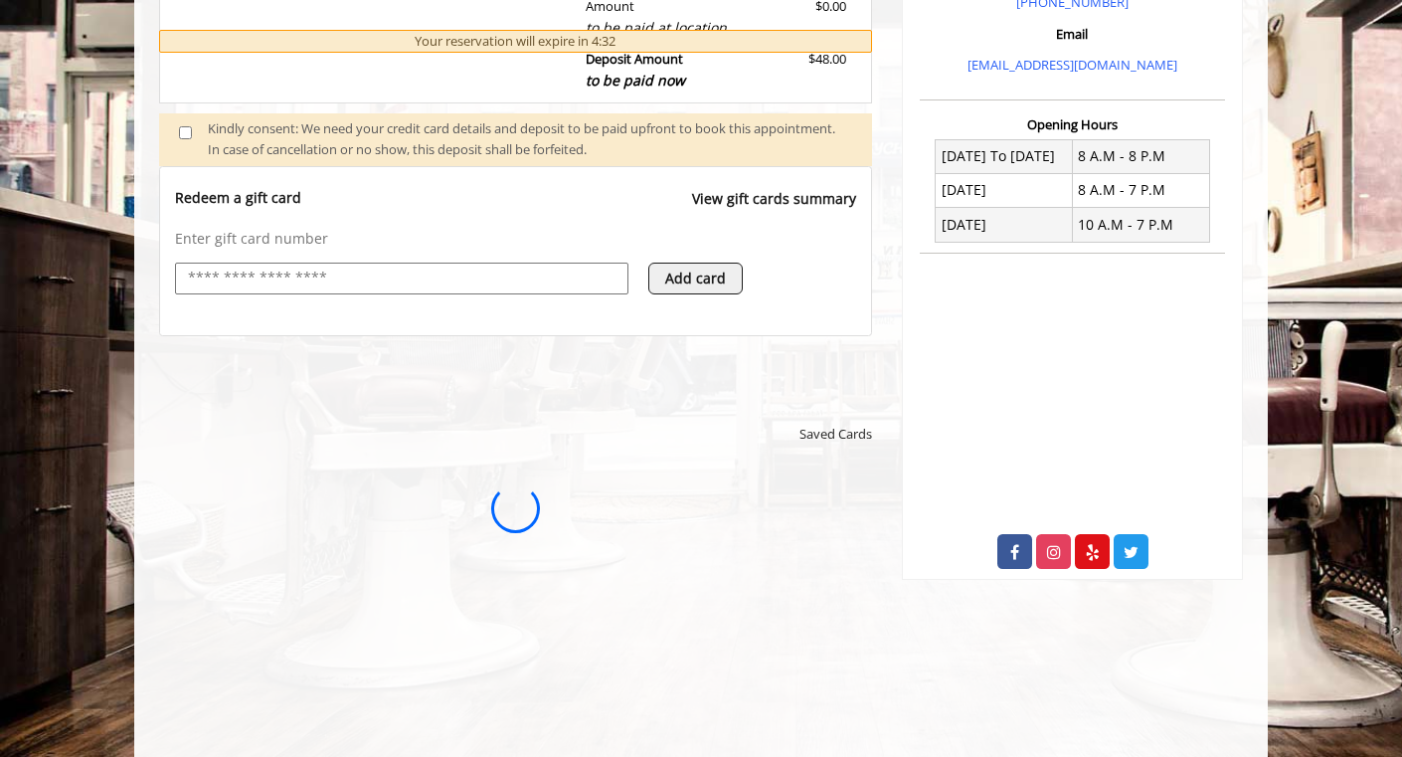
scroll to position [0, 0]
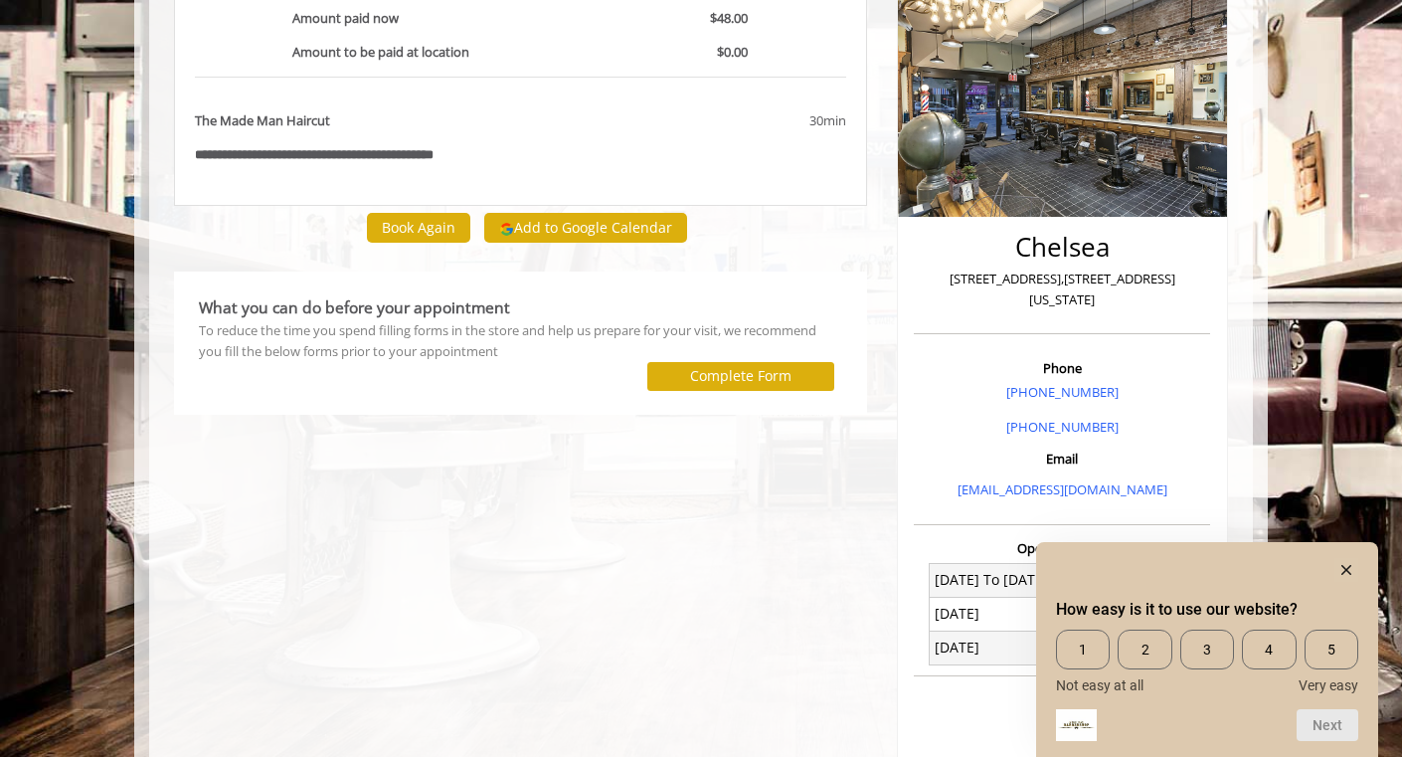
scroll to position [281, 0]
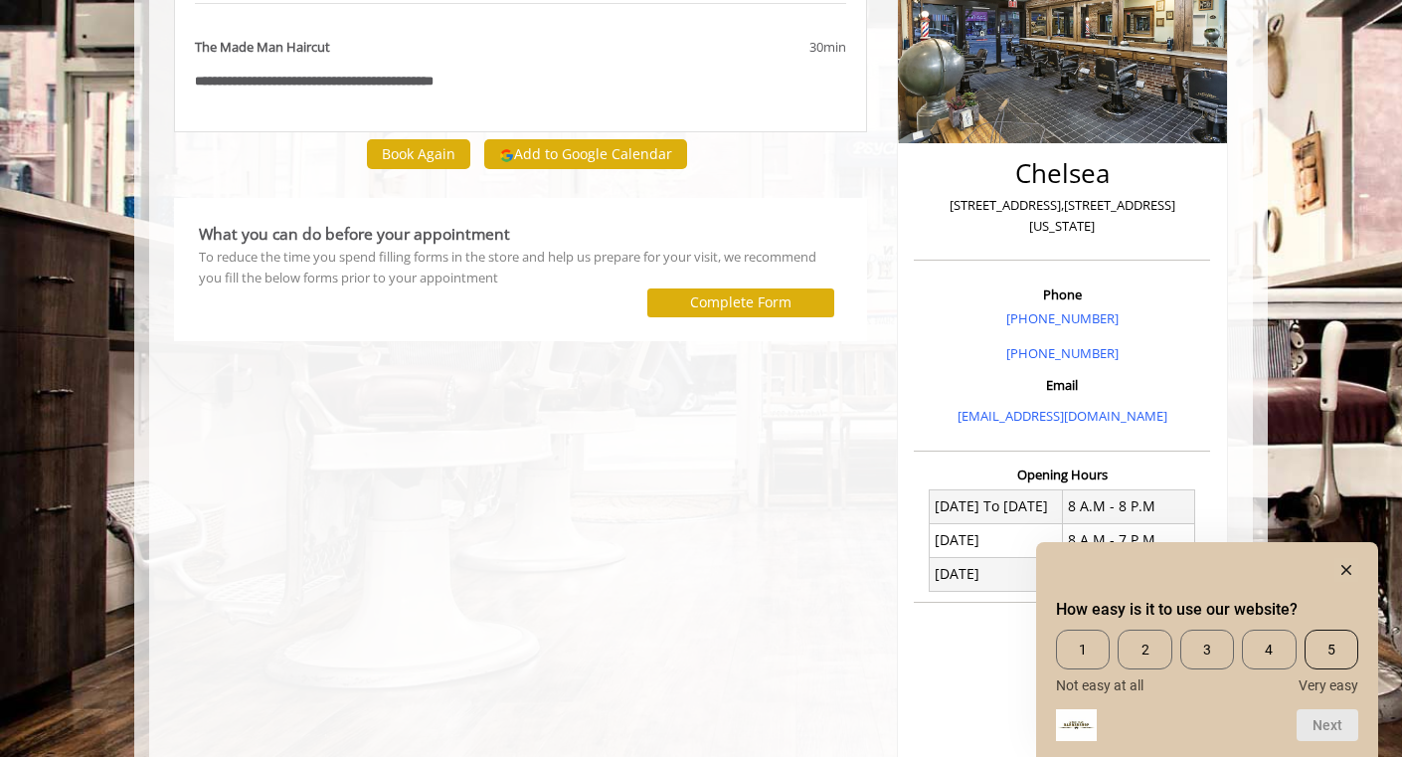
click at [1337, 648] on span "5" at bounding box center [1331, 649] width 54 height 40
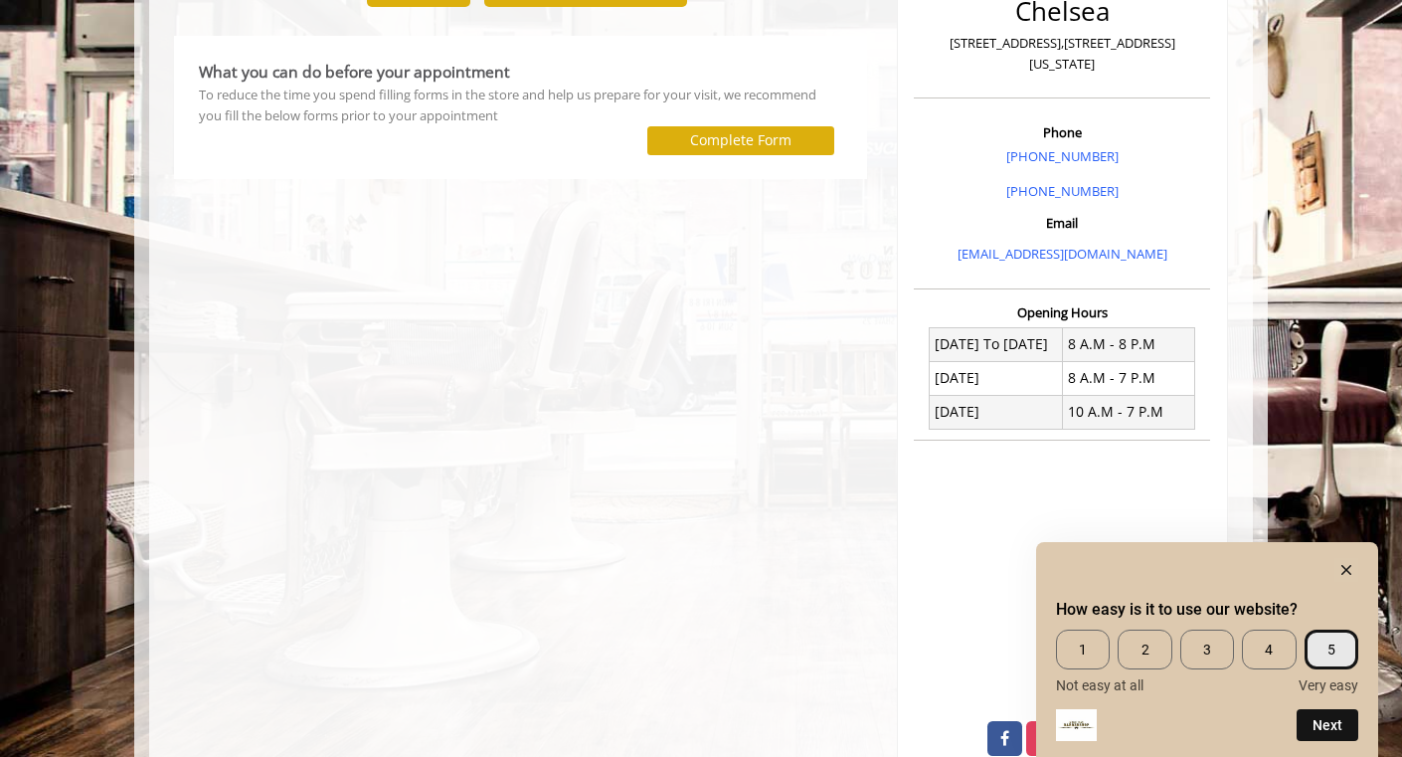
scroll to position [481, 0]
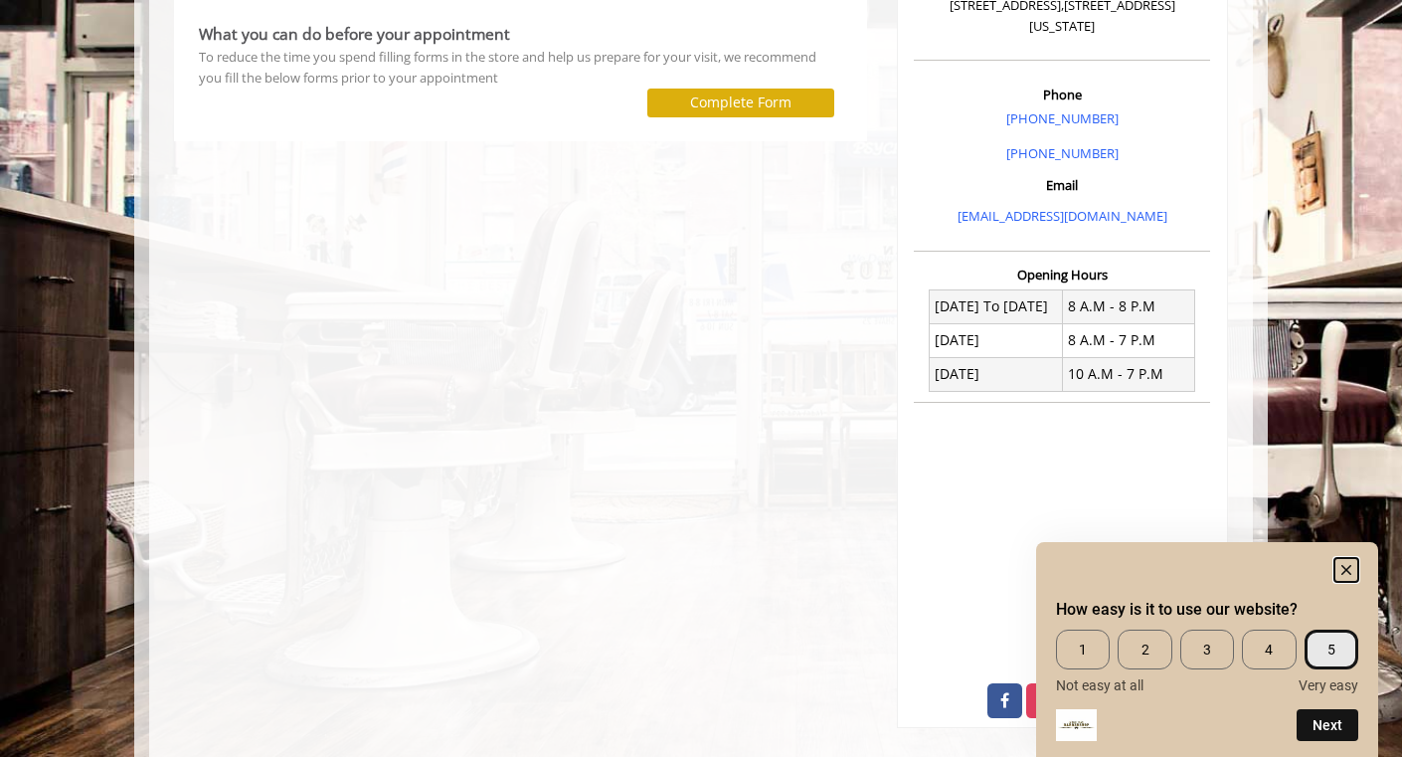
click at [1347, 567] on icon "Hide survey" at bounding box center [1346, 570] width 10 height 10
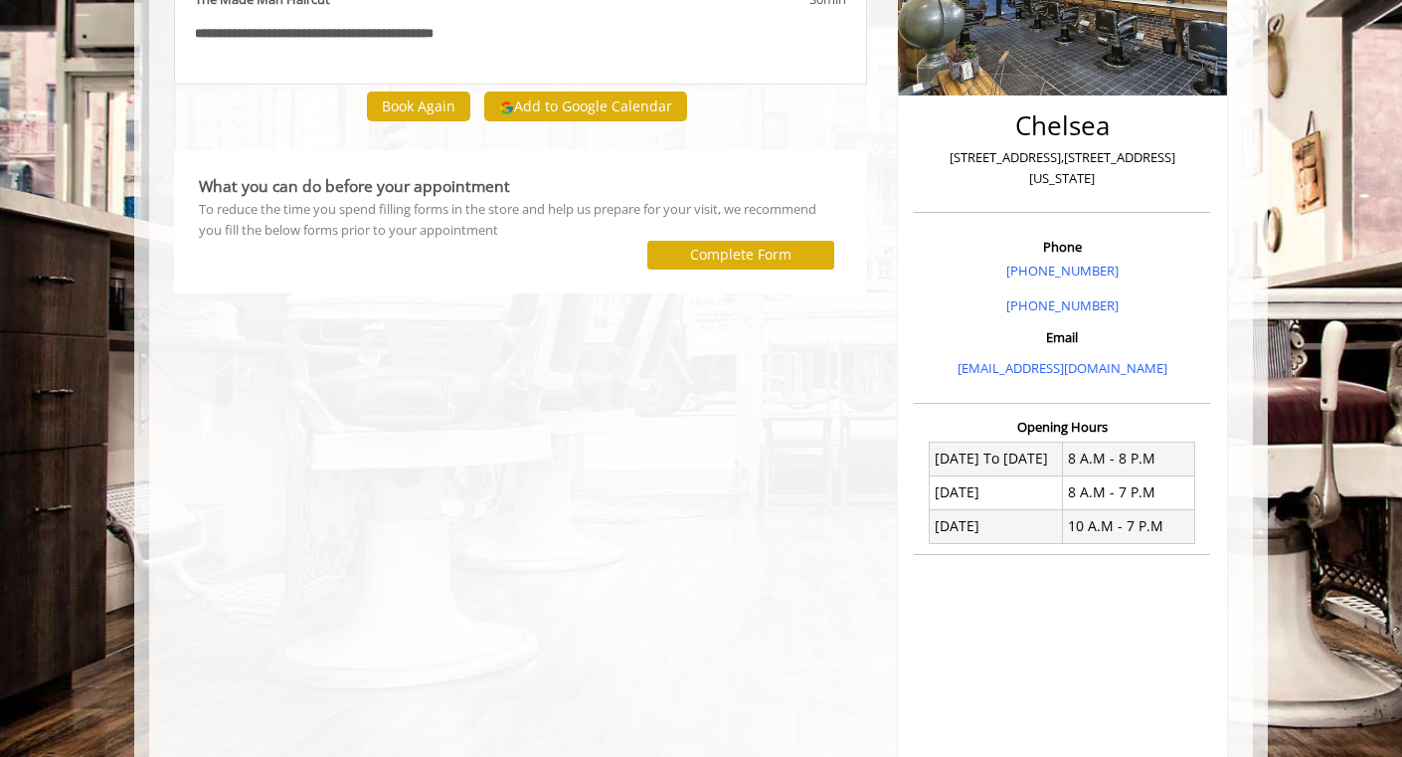
scroll to position [0, 0]
